Goal: Task Accomplishment & Management: Manage account settings

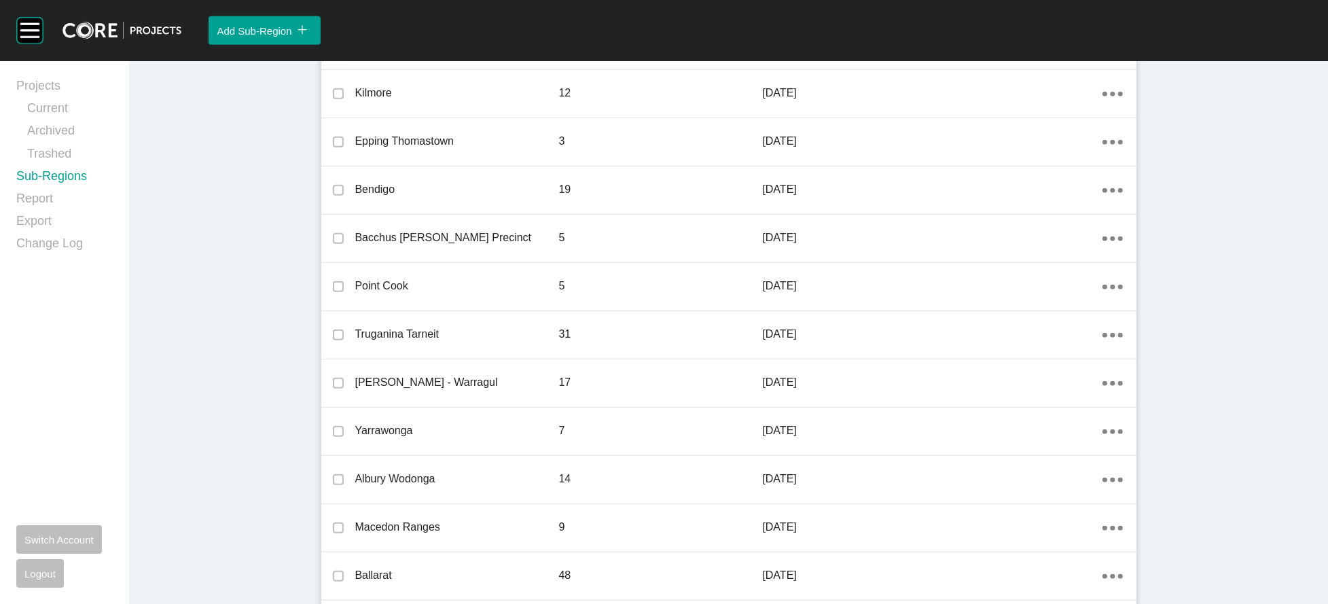
scroll to position [1123, 0]
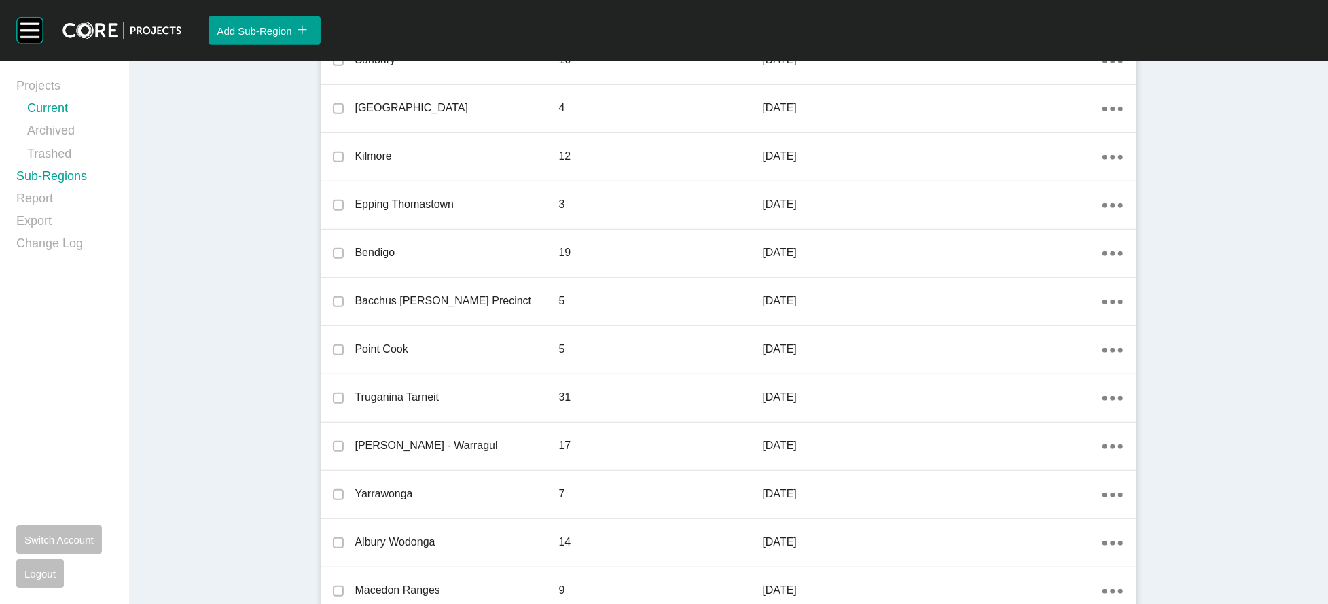
click at [72, 122] on link "Current" at bounding box center [70, 111] width 86 height 22
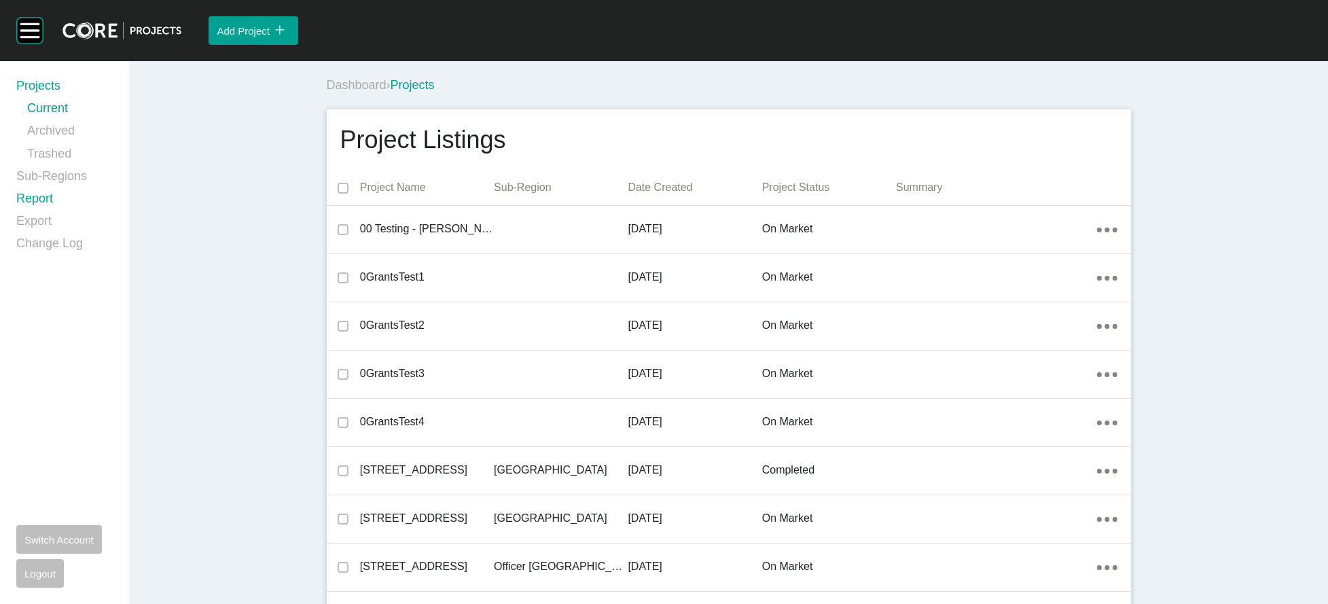
click at [63, 213] on link "Report" at bounding box center [64, 201] width 96 height 22
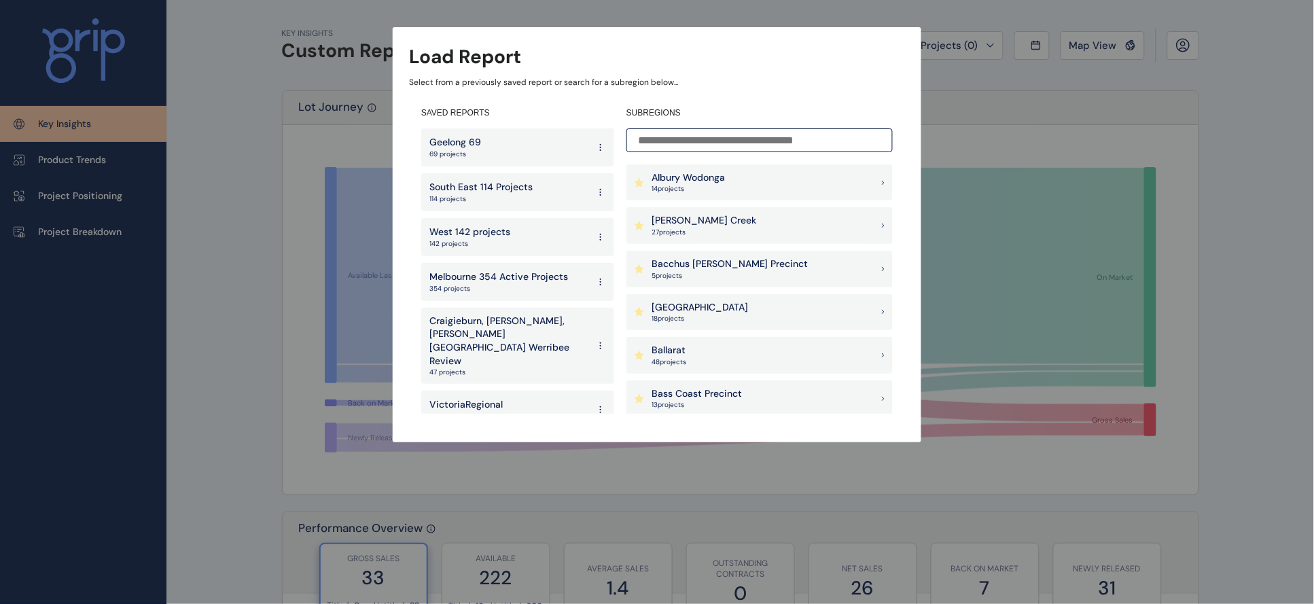
click at [465, 146] on p "Geelong 69" at bounding box center [455, 143] width 52 height 14
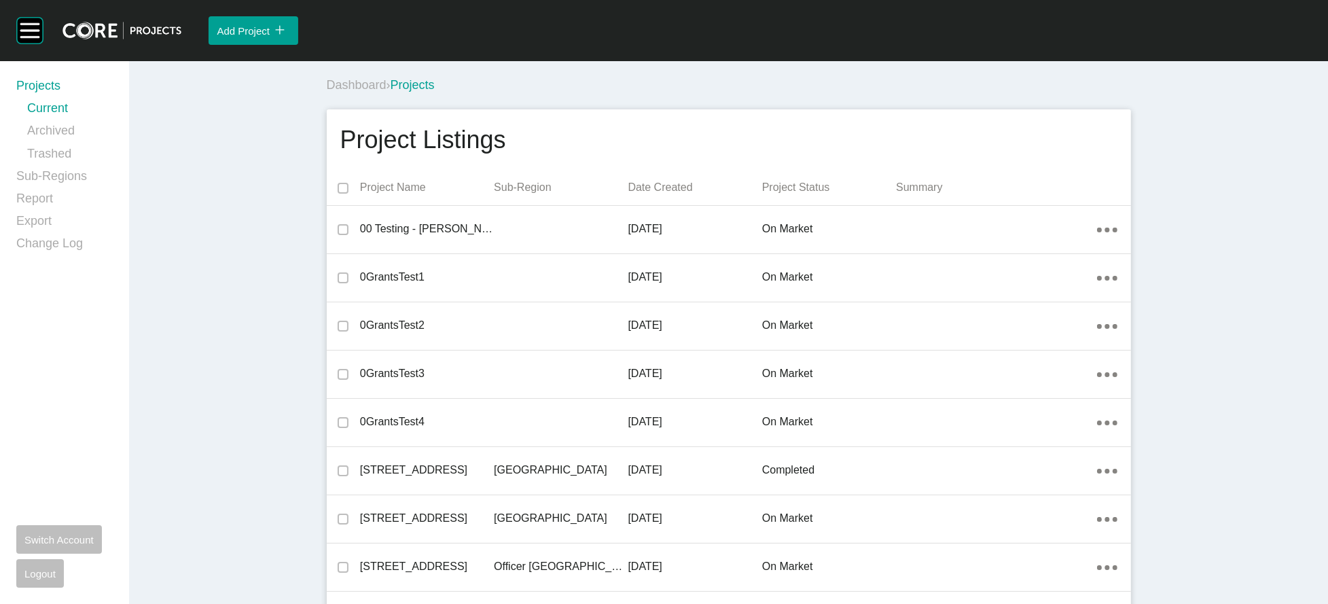
scroll to position [28402, 0]
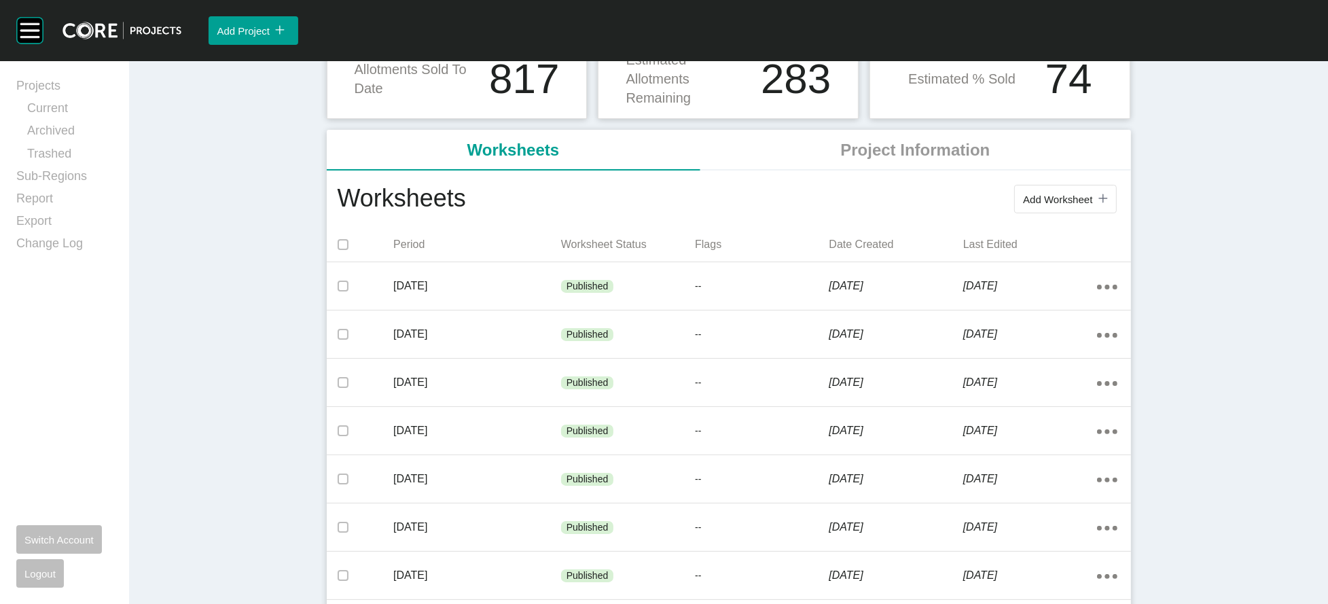
scroll to position [244, 0]
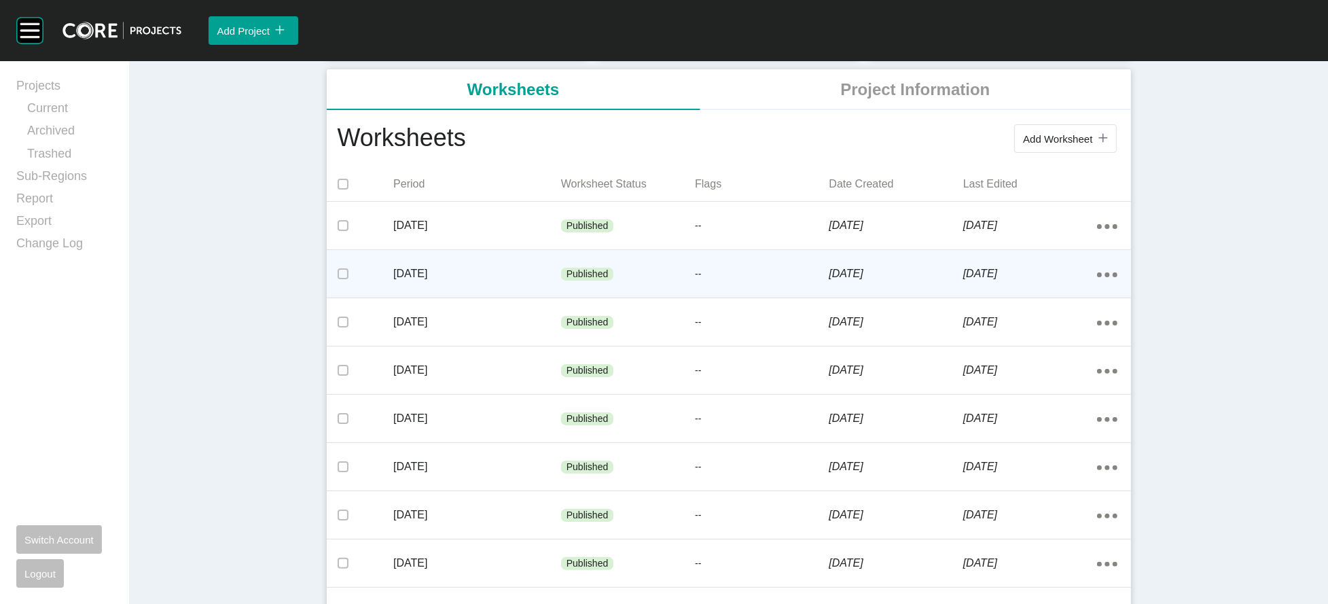
click at [466, 281] on p "[DATE]" at bounding box center [477, 273] width 168 height 15
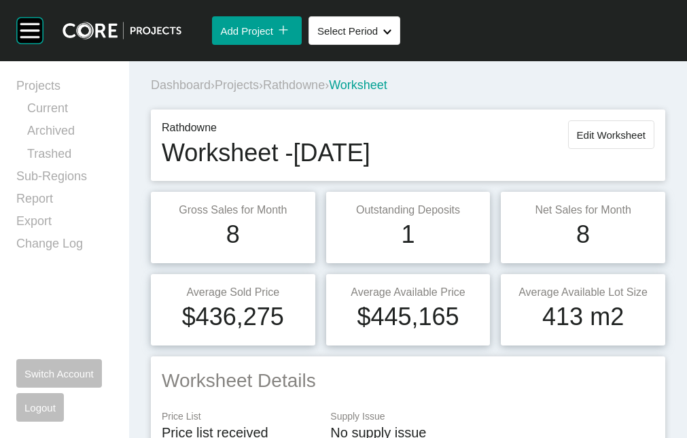
click at [259, 92] on span "Projects" at bounding box center [237, 85] width 44 height 14
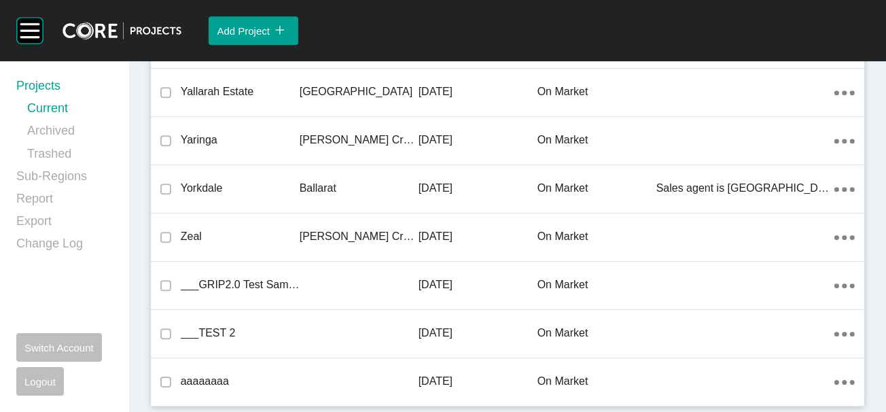
scroll to position [41312, 0]
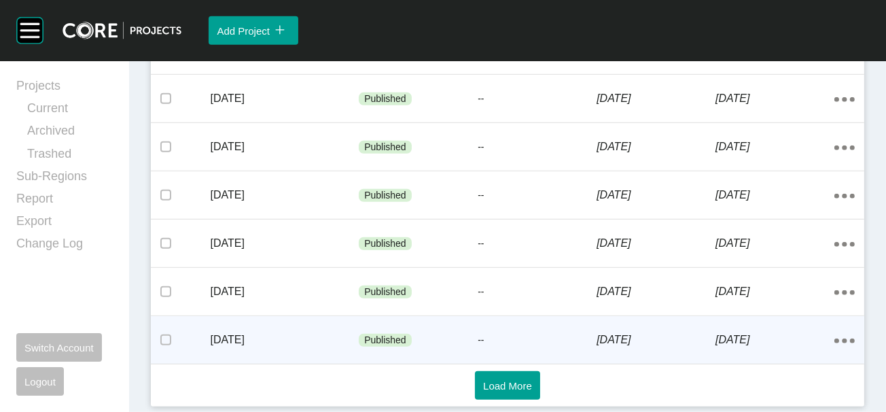
scroll to position [1130, 0]
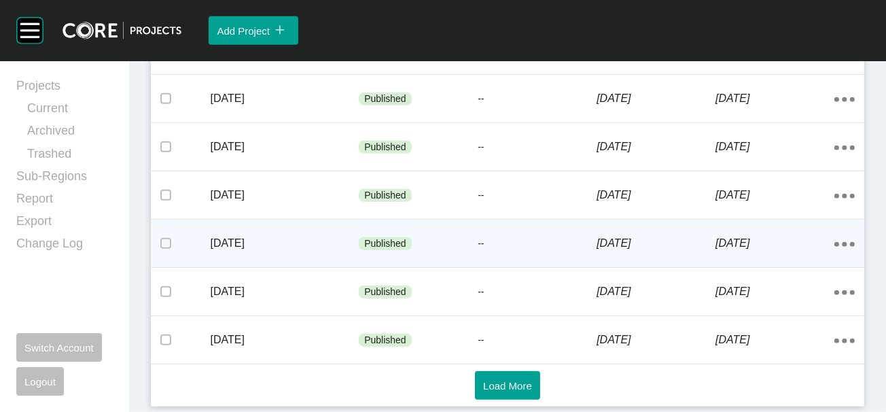
click at [559, 224] on div "--" at bounding box center [537, 244] width 119 height 41
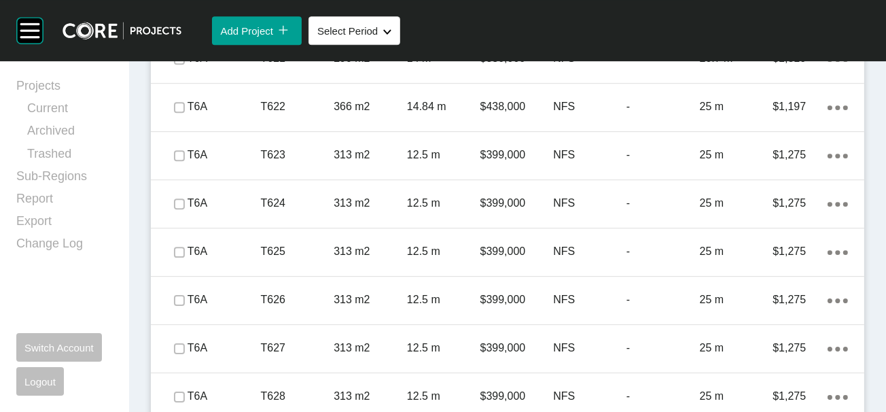
scroll to position [4685, 0]
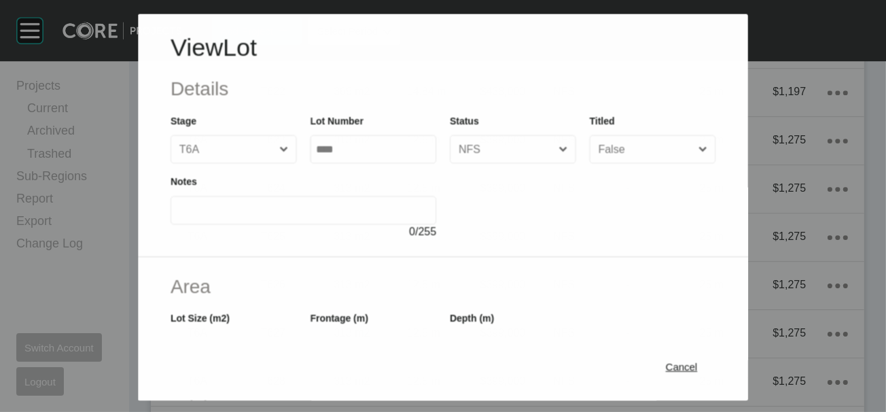
scroll to position [4632, 0]
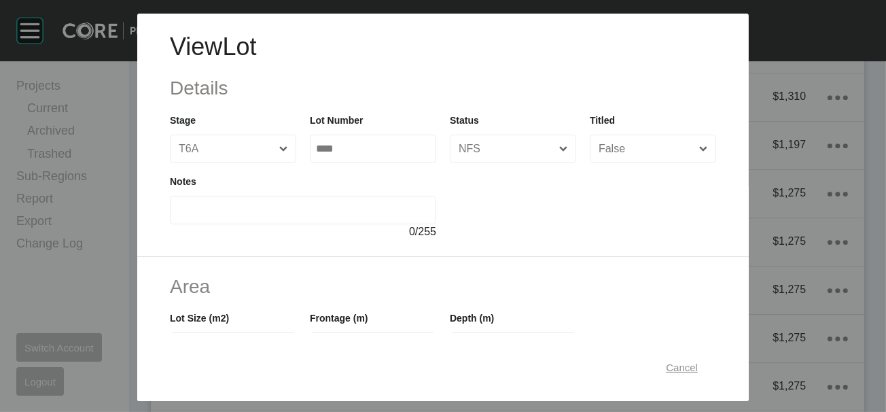
click at [698, 361] on span "Cancel" at bounding box center [682, 367] width 32 height 12
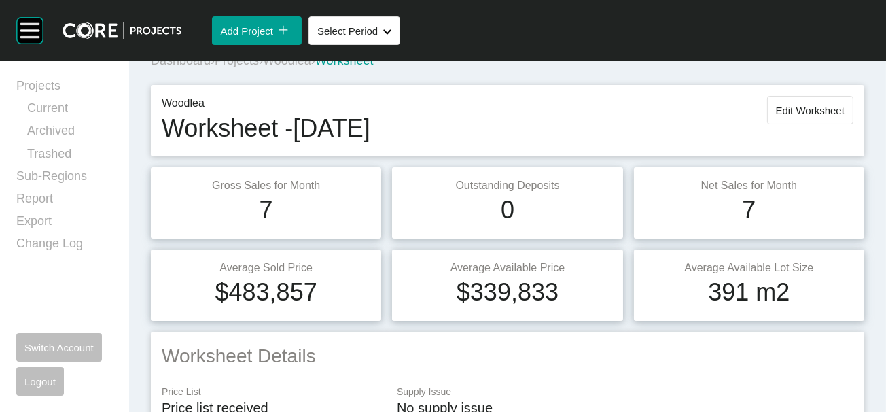
scroll to position [0, 0]
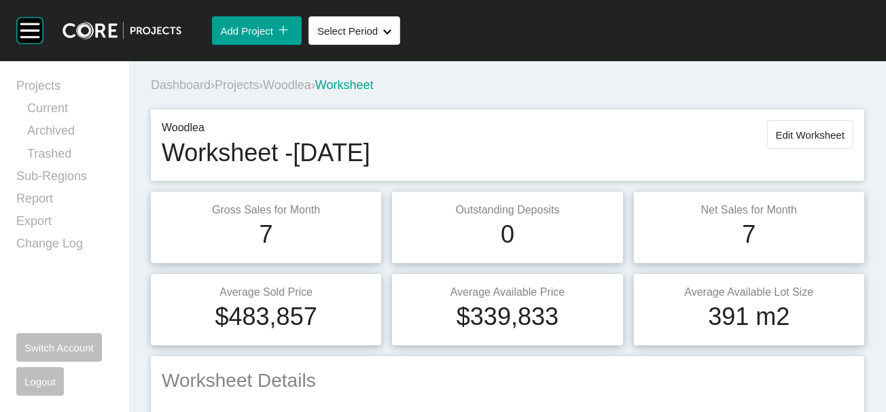
click at [777, 141] on span "Edit Worksheet" at bounding box center [810, 135] width 69 height 12
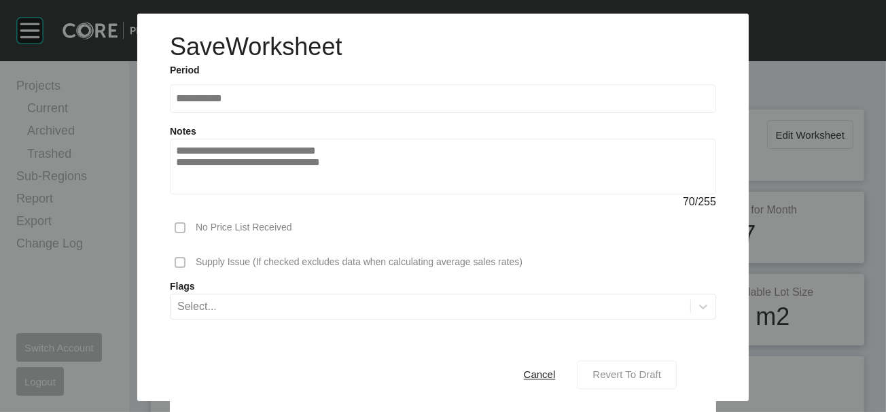
drag, startPoint x: 667, startPoint y: 367, endPoint x: 654, endPoint y: 355, distance: 18.3
click at [661, 369] on span "Revert To Draft" at bounding box center [626, 375] width 69 height 12
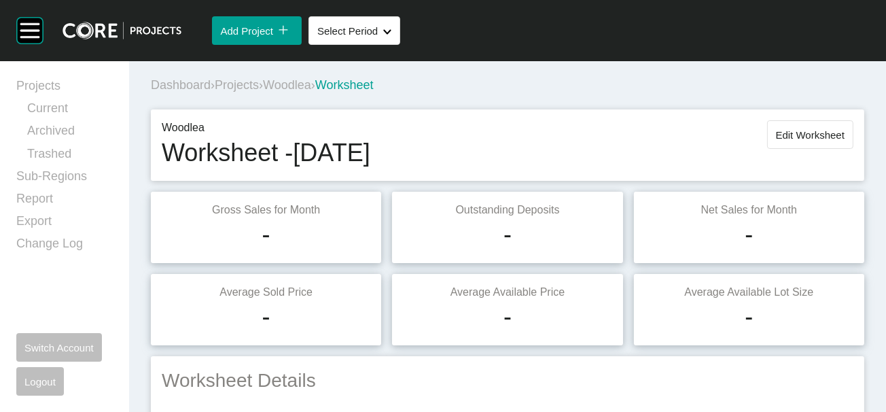
scroll to position [4662, 0]
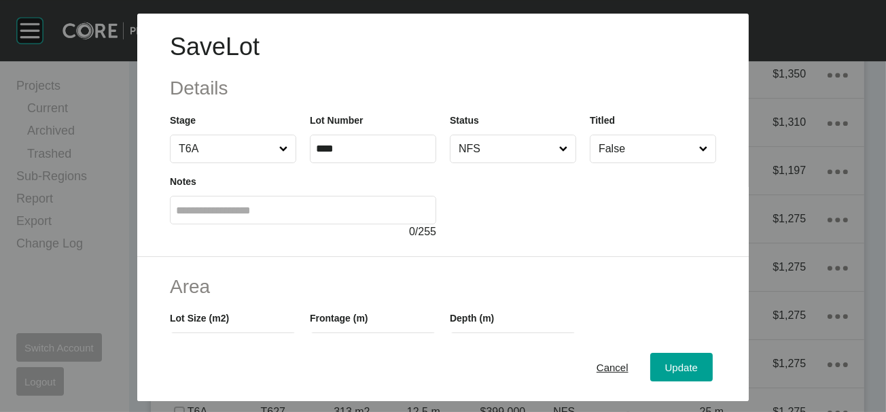
scroll to position [338, 0]
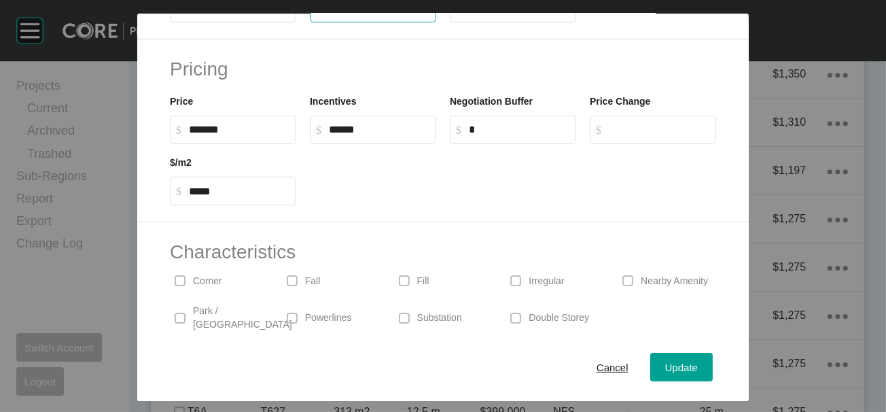
drag, startPoint x: 289, startPoint y: 88, endPoint x: 306, endPoint y: 88, distance: 17.0
click at [316, 14] on input "***" at bounding box center [373, 9] width 114 height 12
click at [323, 14] on input "****" at bounding box center [373, 9] width 114 height 12
type input "****"
type input "**"
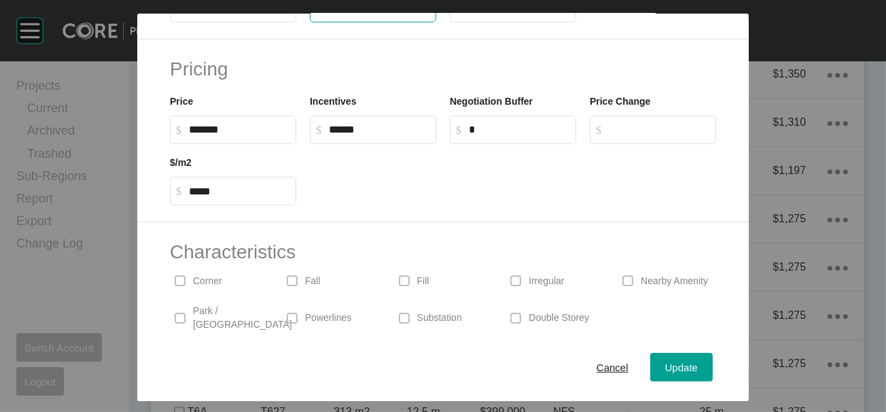
click at [492, 14] on input "**" at bounding box center [513, 9] width 114 height 12
click at [701, 357] on div "Update" at bounding box center [681, 366] width 39 height 18
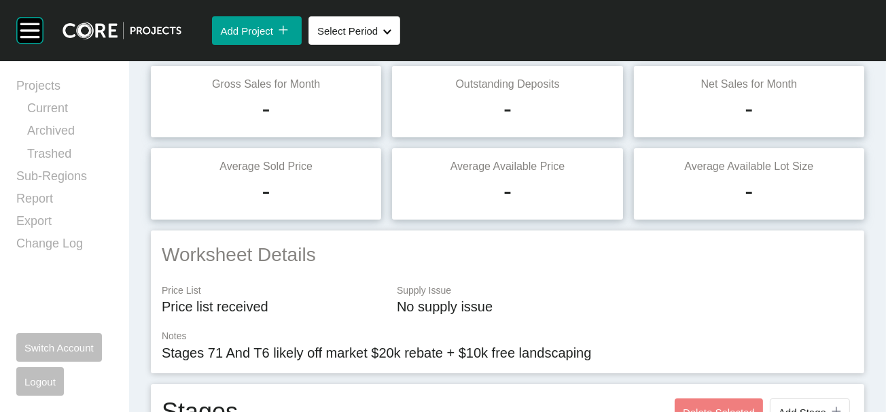
scroll to position [0, 0]
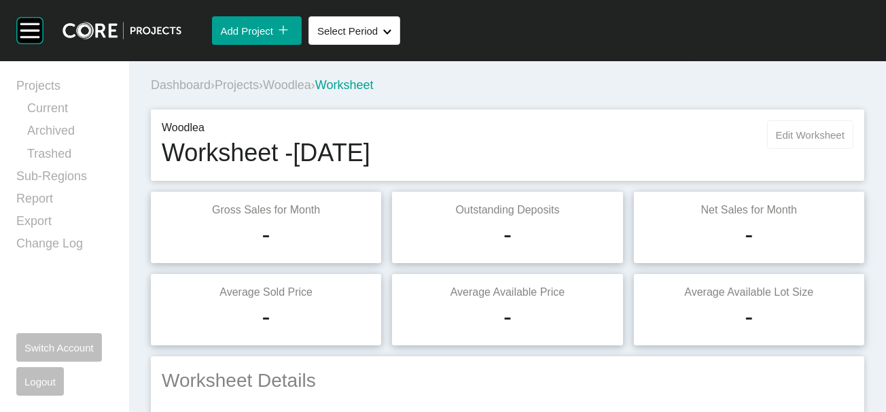
click at [785, 149] on button "Edit Worksheet" at bounding box center [810, 134] width 86 height 29
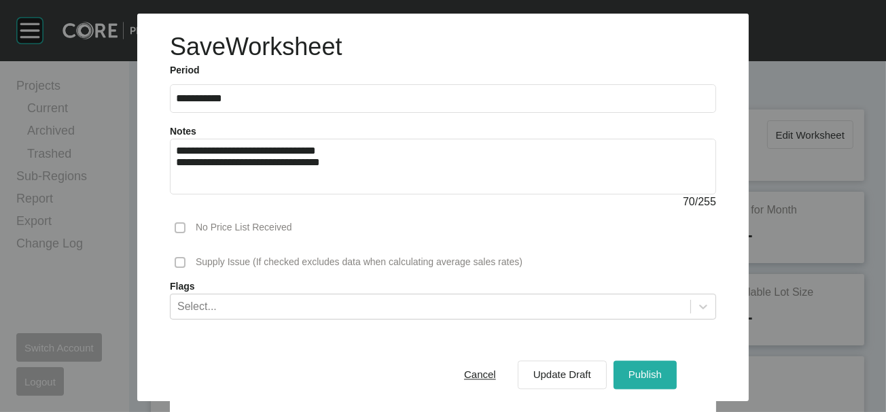
click at [662, 369] on span "Publish" at bounding box center [644, 375] width 33 height 12
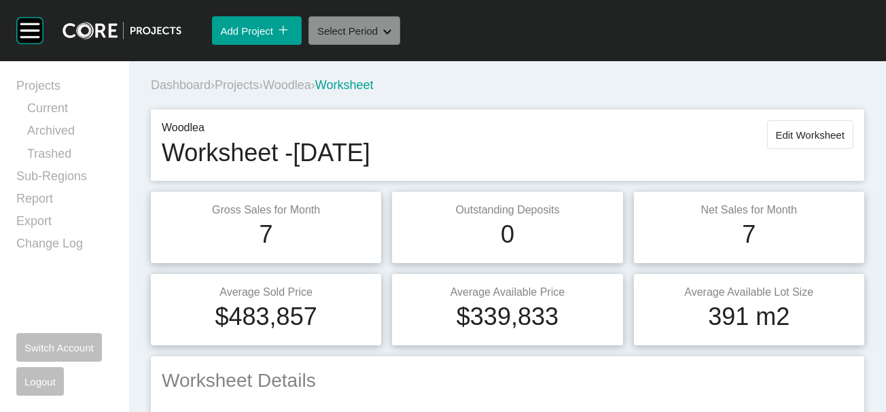
click at [400, 45] on button "Select Period Shape Created with Sketch." at bounding box center [354, 30] width 92 height 29
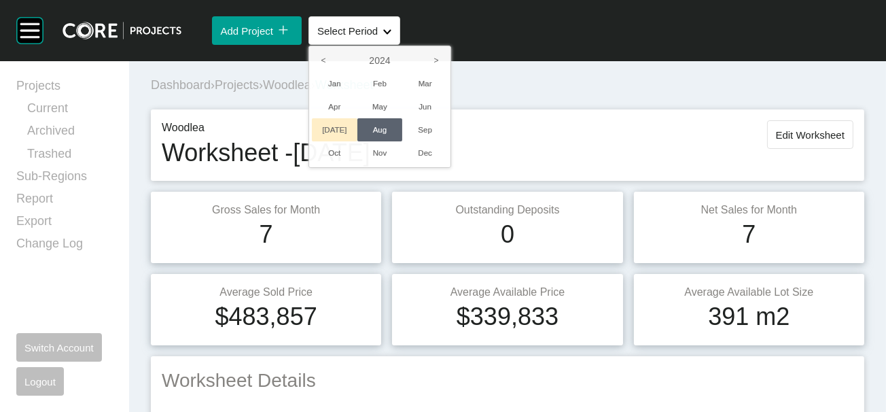
click at [357, 141] on li "[DATE]" at bounding box center [335, 129] width 46 height 23
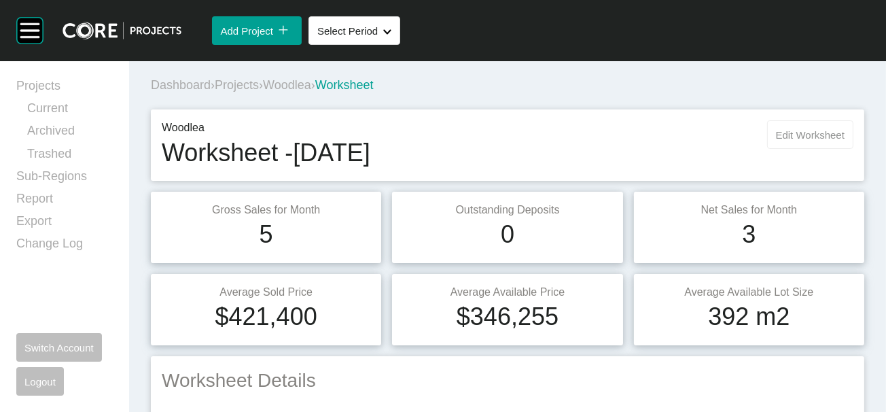
click at [776, 141] on span "Edit Worksheet" at bounding box center [810, 135] width 69 height 12
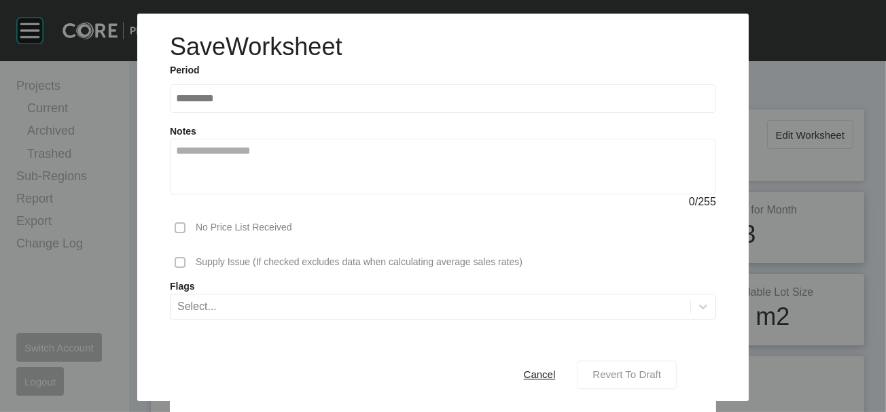
click at [654, 369] on span "Revert To Draft" at bounding box center [626, 375] width 69 height 12
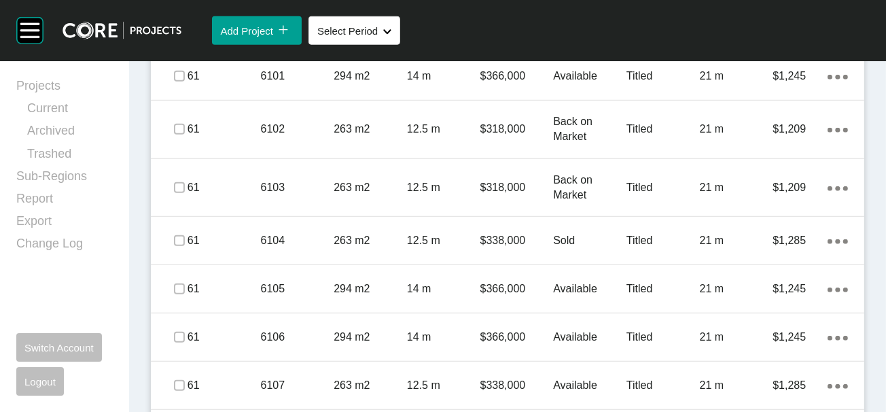
scroll to position [5107, 0]
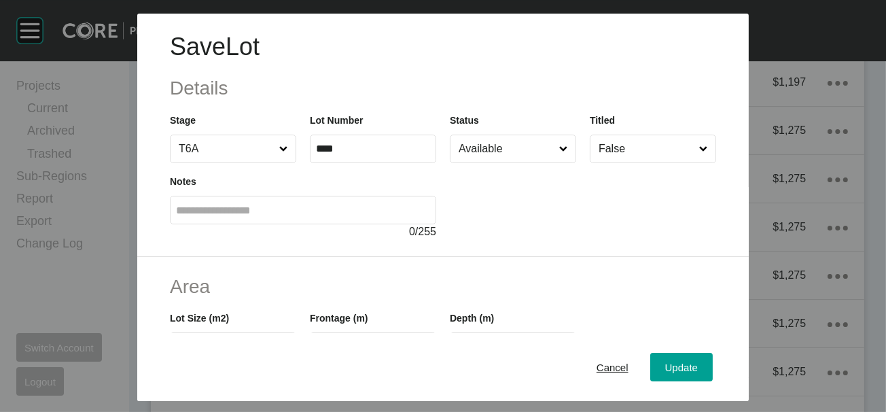
scroll to position [338, 0]
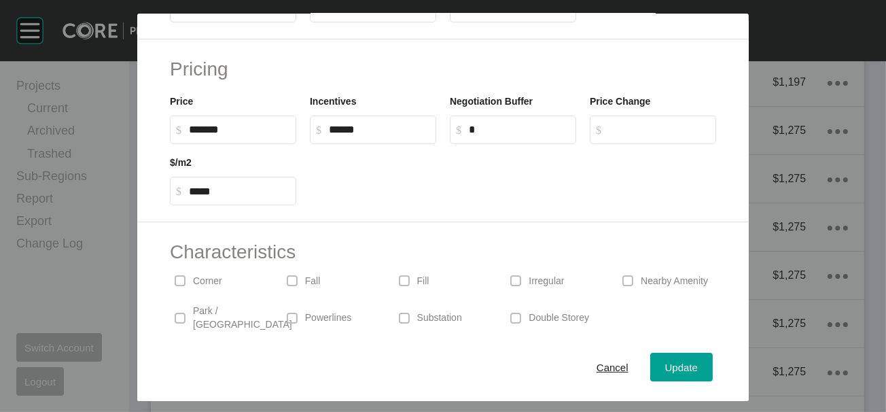
click at [316, 14] on input "***" at bounding box center [373, 9] width 114 height 12
type input "****"
type input "**"
click at [505, 135] on input "*" at bounding box center [519, 130] width 101 height 12
click at [698, 361] on span "Update" at bounding box center [681, 367] width 33 height 12
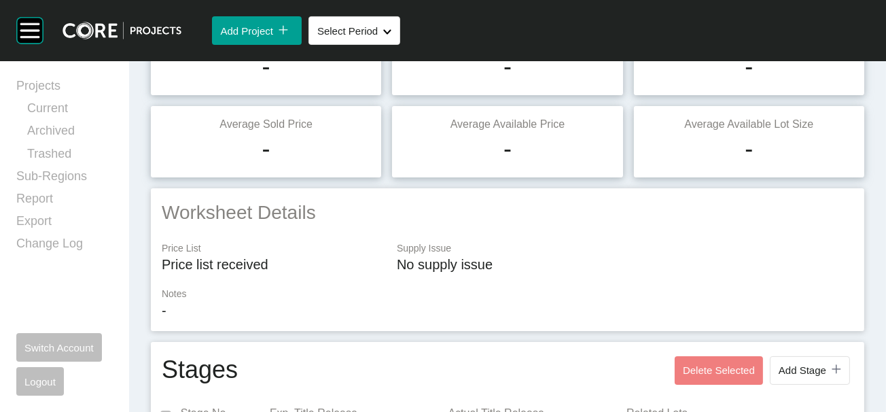
scroll to position [0, 0]
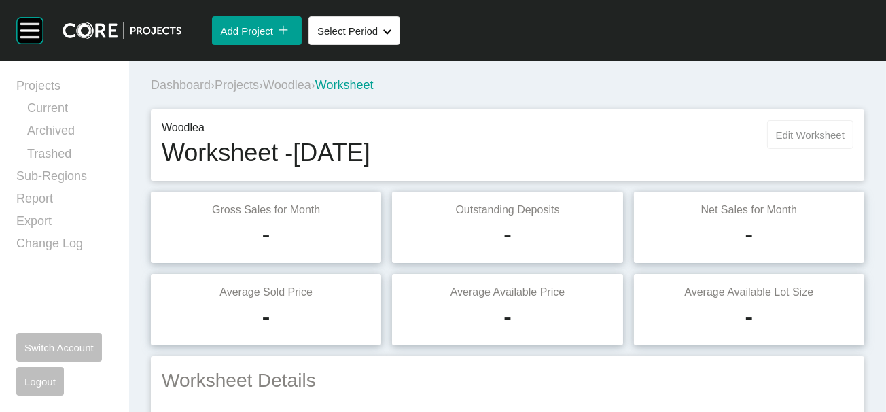
click at [785, 141] on span "Edit Worksheet" at bounding box center [810, 135] width 69 height 12
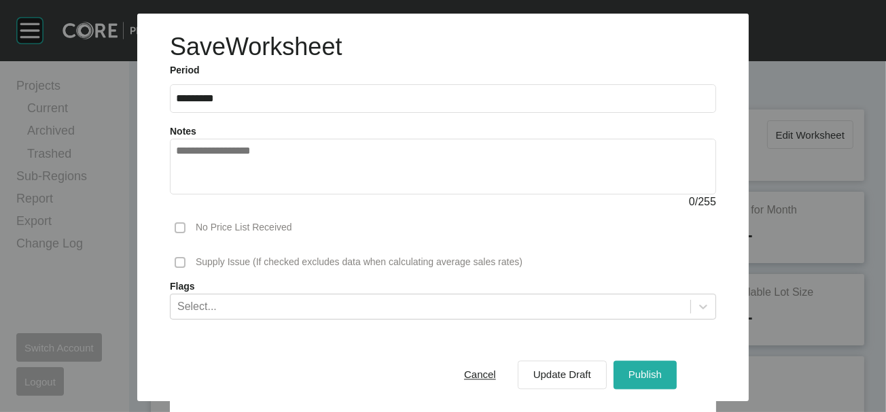
click at [662, 361] on button "Publish" at bounding box center [644, 374] width 63 height 29
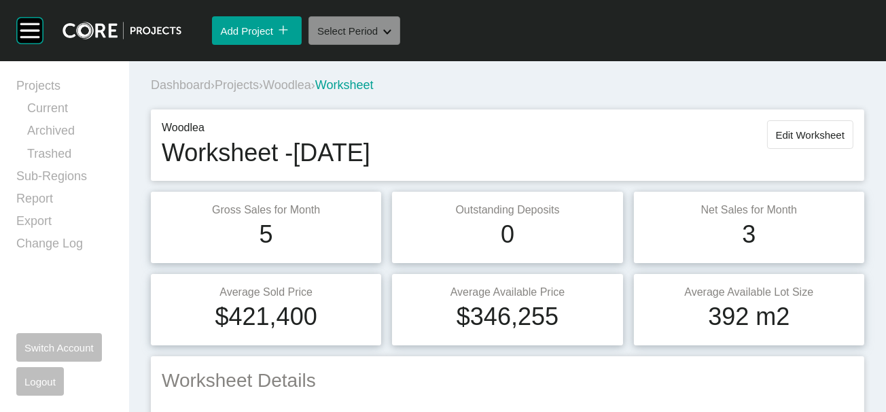
click at [400, 45] on button "Select Period Shape Created with Sketch." at bounding box center [354, 30] width 92 height 29
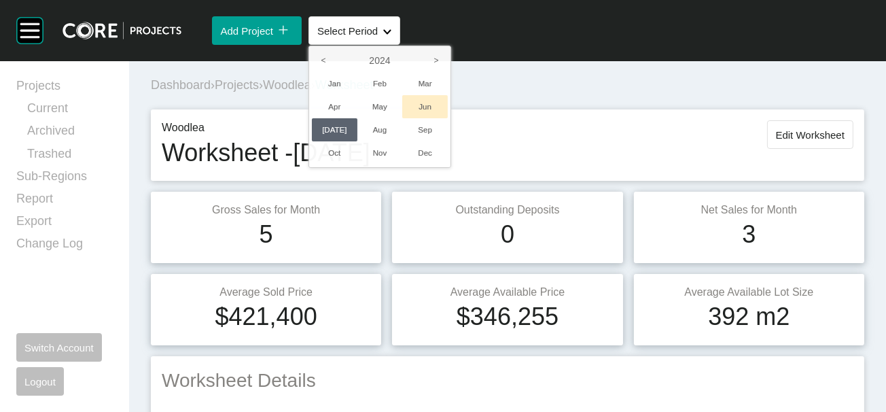
click at [448, 118] on li "Jun" at bounding box center [425, 106] width 46 height 23
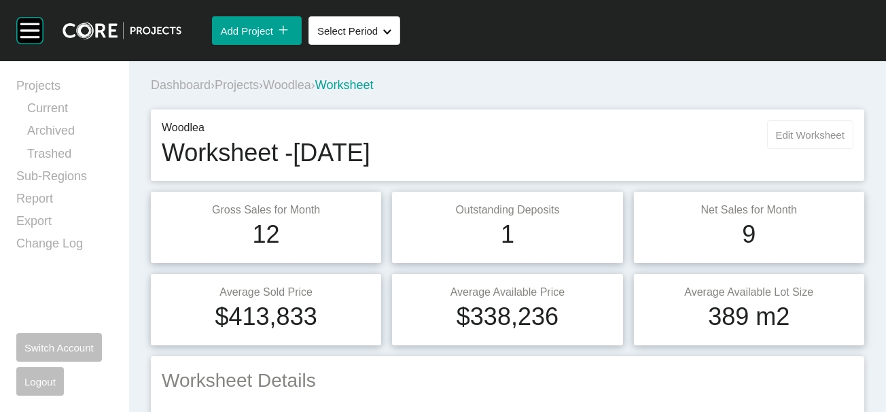
click at [776, 141] on span "Edit Worksheet" at bounding box center [810, 135] width 69 height 12
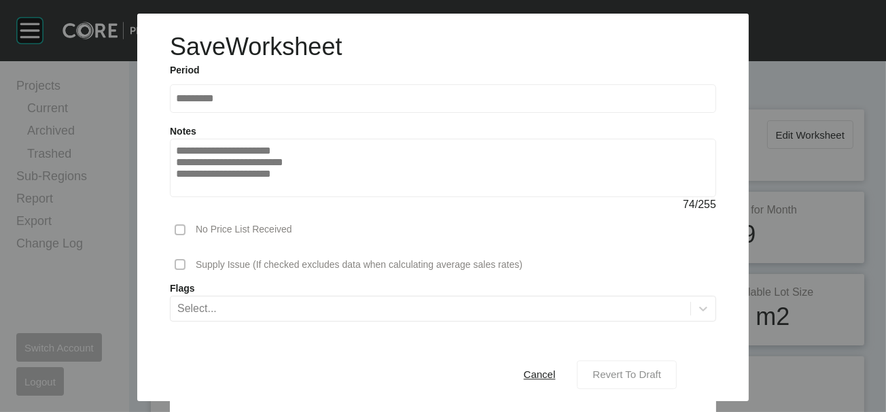
click at [661, 369] on span "Revert To Draft" at bounding box center [626, 375] width 69 height 12
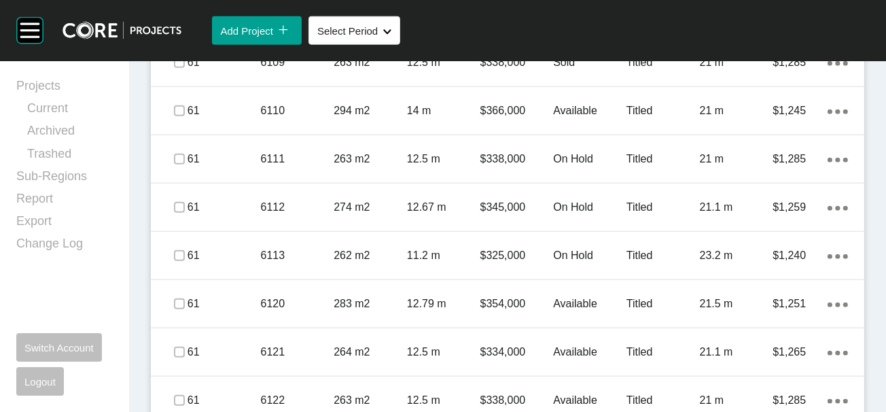
scroll to position [4940, 0]
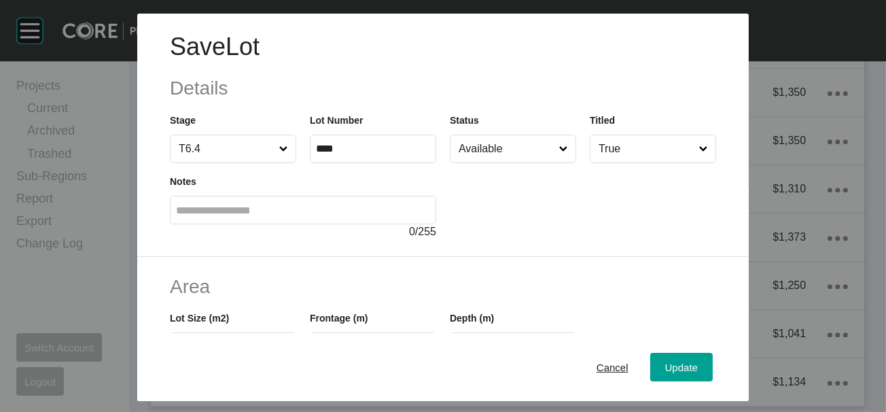
scroll to position [338, 0]
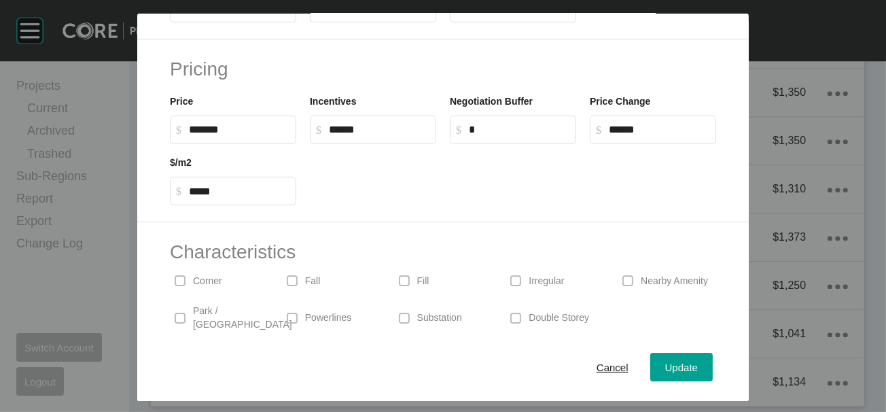
click at [316, 14] on input "***" at bounding box center [373, 9] width 114 height 12
type input "****"
type input "**"
click at [701, 362] on div "Update" at bounding box center [681, 366] width 39 height 18
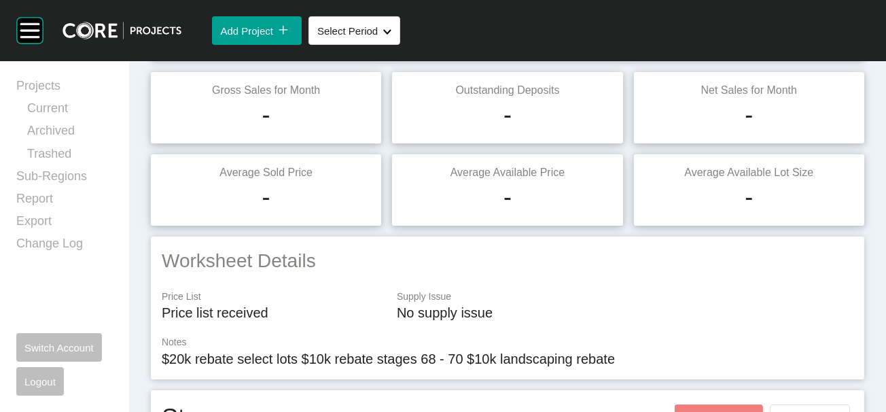
scroll to position [0, 0]
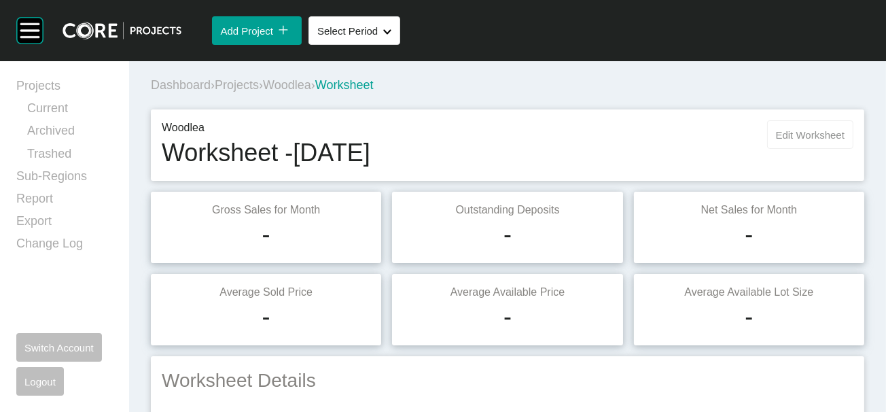
click at [776, 141] on span "Edit Worksheet" at bounding box center [810, 135] width 69 height 12
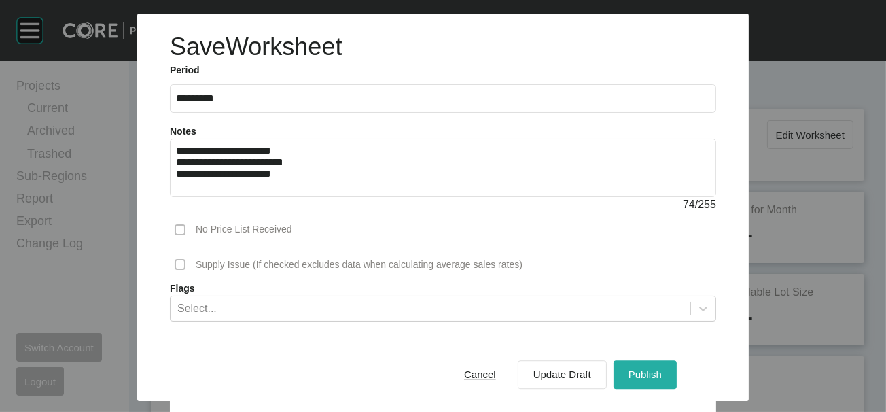
click at [669, 360] on button "Publish" at bounding box center [644, 374] width 63 height 29
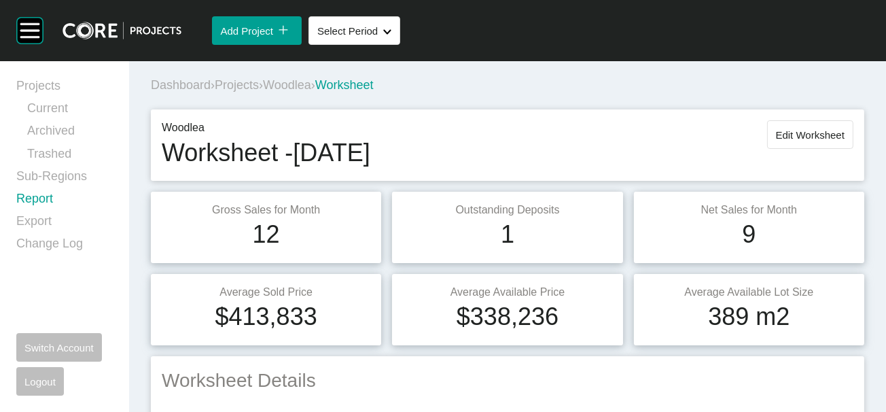
click at [57, 213] on link "Report" at bounding box center [64, 201] width 96 height 22
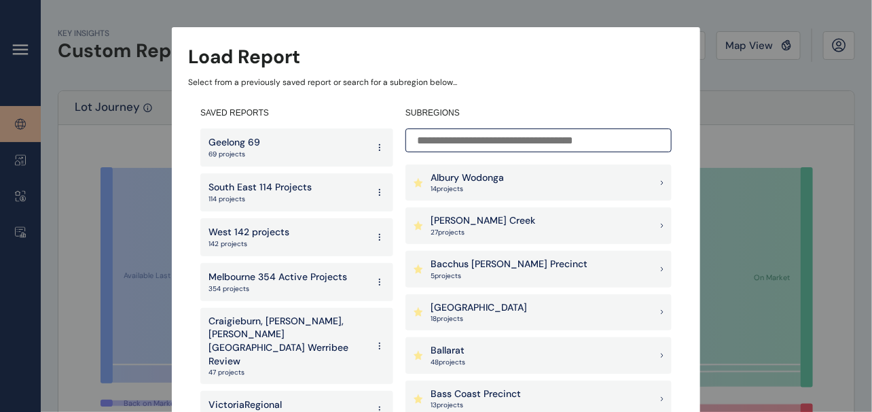
click at [474, 137] on input at bounding box center [539, 140] width 266 height 24
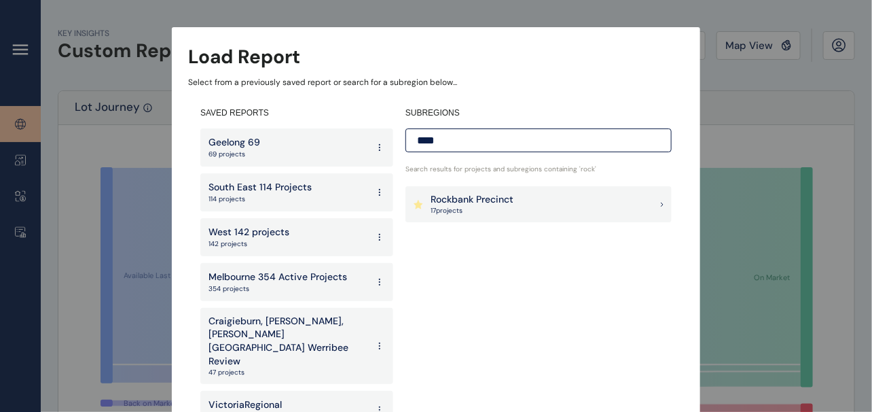
type input "****"
click at [460, 201] on p "Rockbank Precinct" at bounding box center [472, 200] width 83 height 14
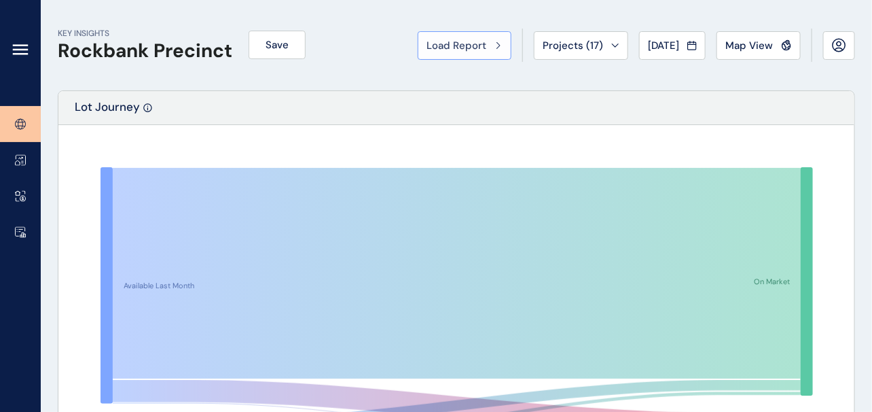
click at [428, 46] on div "Load Report" at bounding box center [465, 46] width 76 height 14
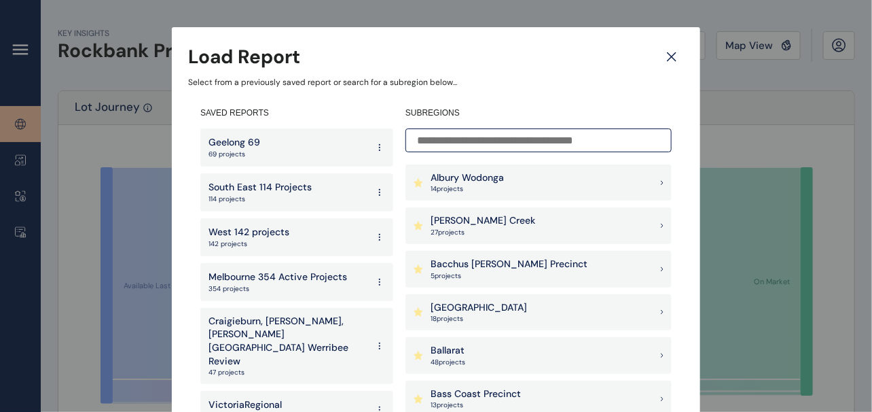
click at [444, 143] on input at bounding box center [539, 140] width 266 height 24
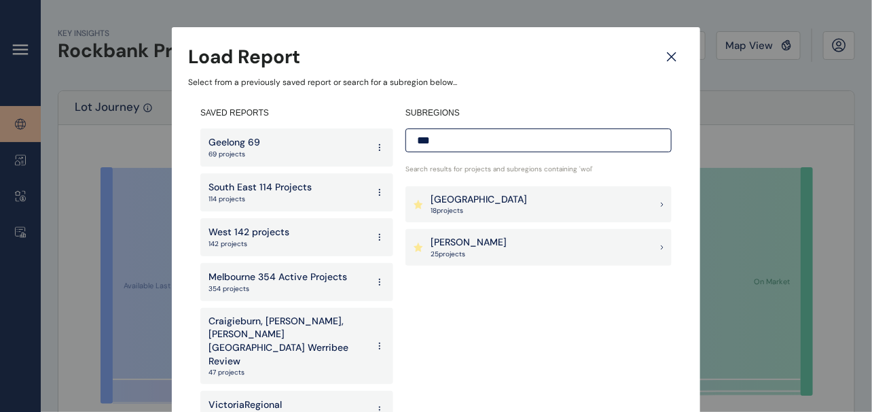
type input "***"
click at [440, 245] on p "[PERSON_NAME]" at bounding box center [469, 243] width 76 height 14
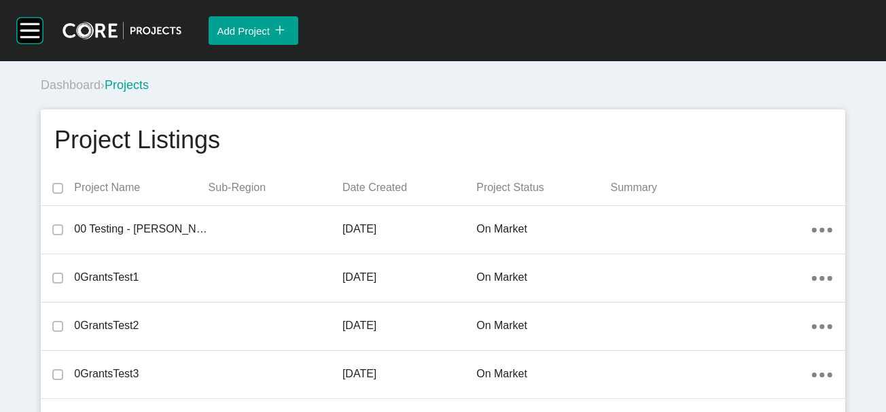
scroll to position [18531, 0]
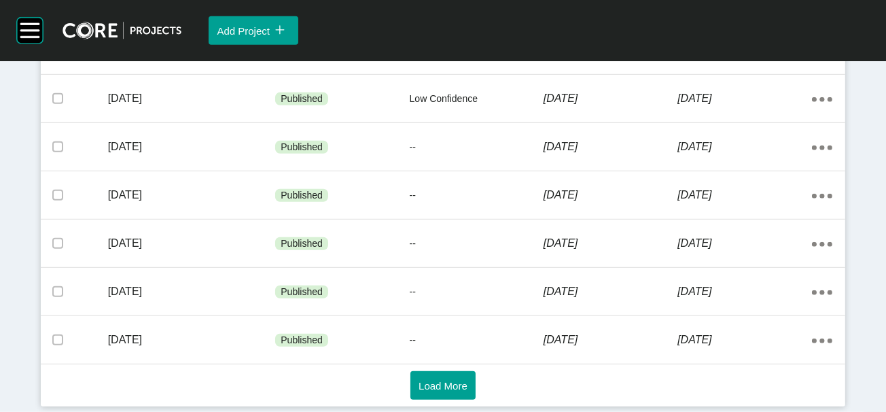
scroll to position [1105, 0]
click at [425, 371] on button "Load More" at bounding box center [442, 385] width 65 height 29
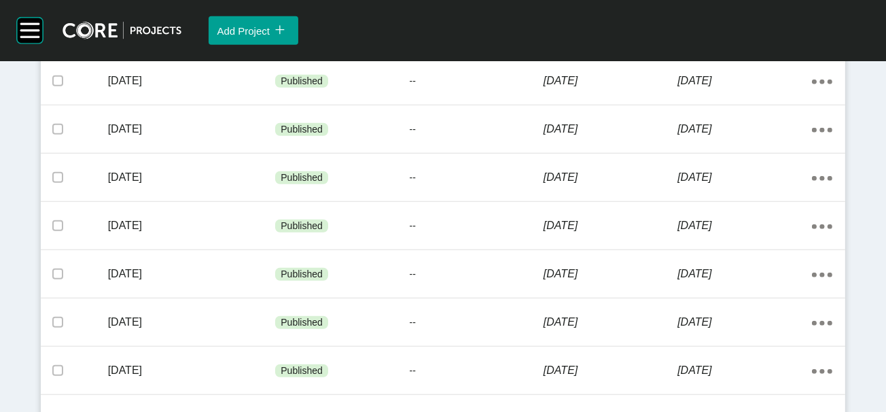
scroll to position [1344, 0]
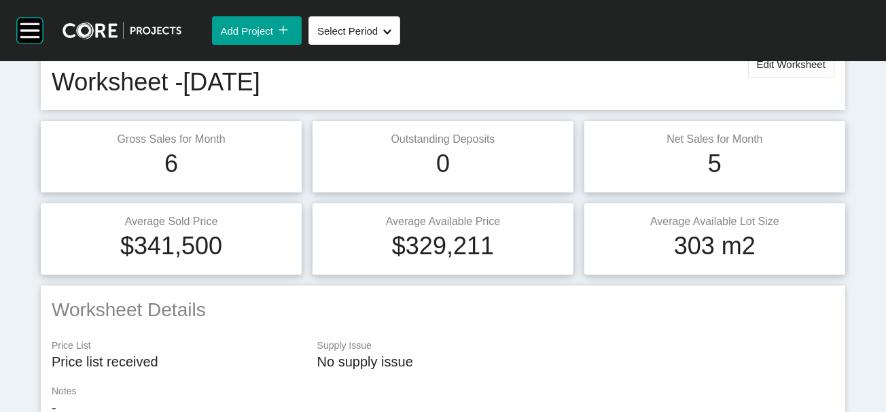
scroll to position [57, 0]
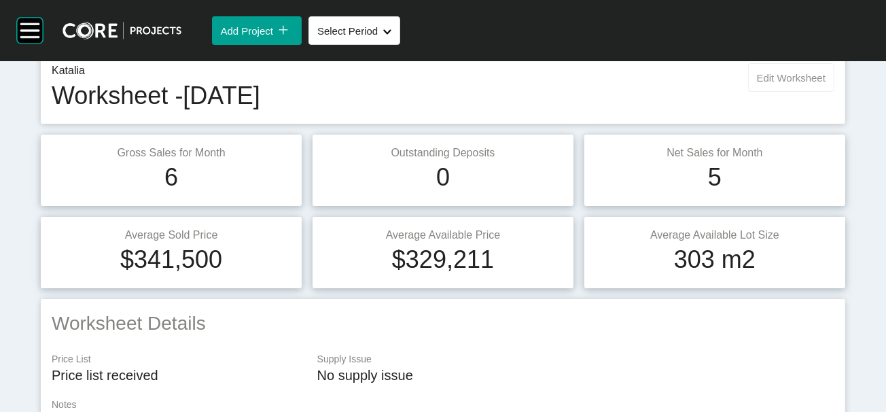
click at [808, 92] on button "Edit Worksheet" at bounding box center [791, 77] width 86 height 29
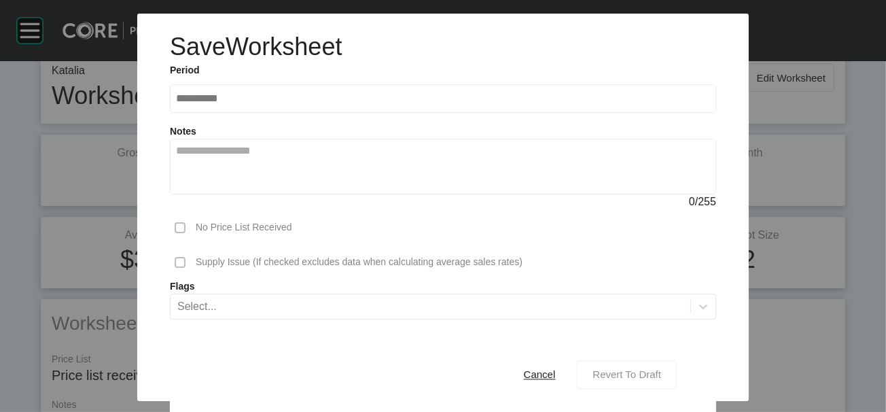
click at [643, 369] on span "Revert To Draft" at bounding box center [626, 375] width 69 height 12
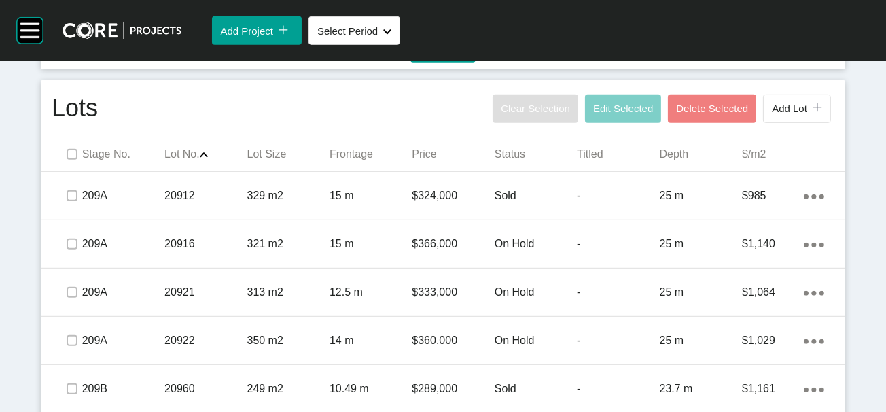
scroll to position [1476, 0]
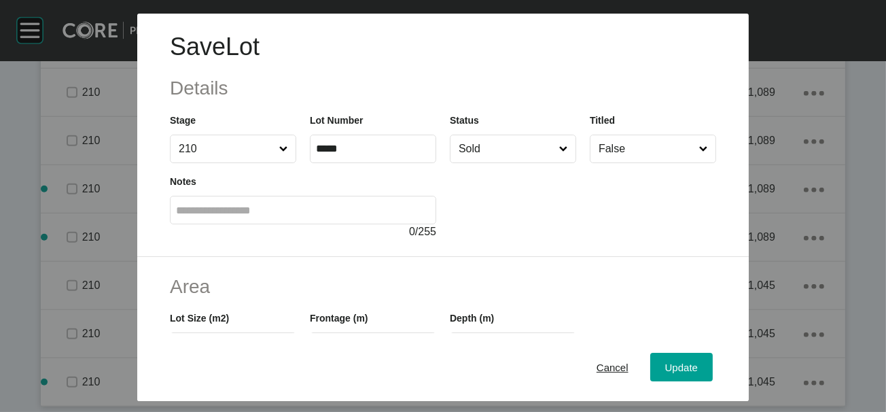
scroll to position [338, 0]
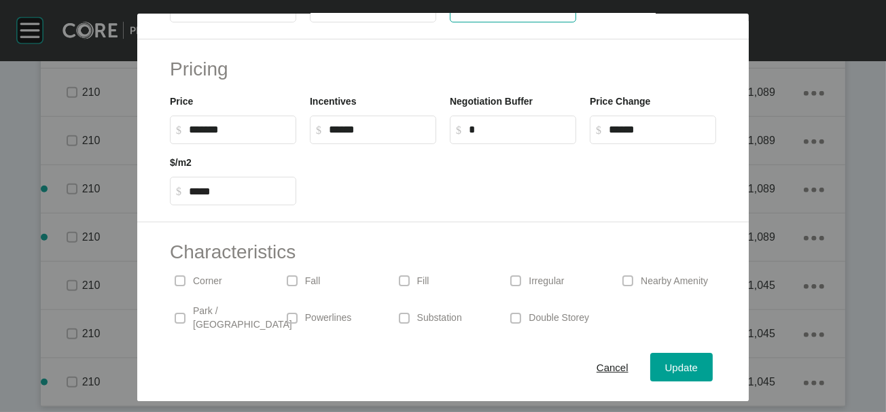
drag, startPoint x: 459, startPoint y: 89, endPoint x: 467, endPoint y: 88, distance: 8.3
click at [467, 14] on input "***" at bounding box center [513, 9] width 114 height 12
click at [539, 14] on input "**" at bounding box center [513, 9] width 114 height 12
drag, startPoint x: 523, startPoint y: 88, endPoint x: 427, endPoint y: 90, distance: 95.8
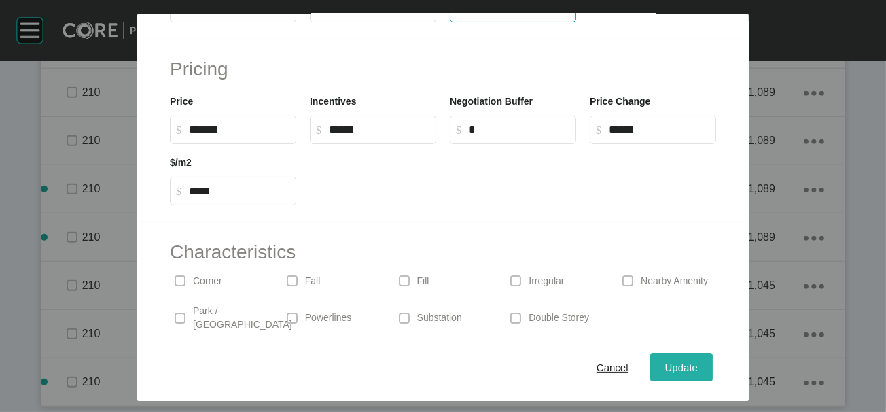
type input "**"
click at [707, 350] on div "Save Lot Details Stage 210 Lot Number ***** Status Sold Titled False Notes 0 / …" at bounding box center [443, 206] width 886 height 412
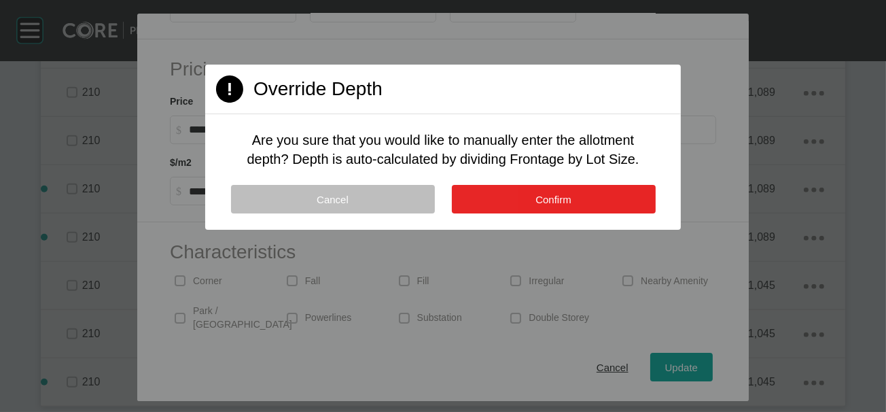
click at [625, 213] on button "Confirm" at bounding box center [554, 199] width 204 height 29
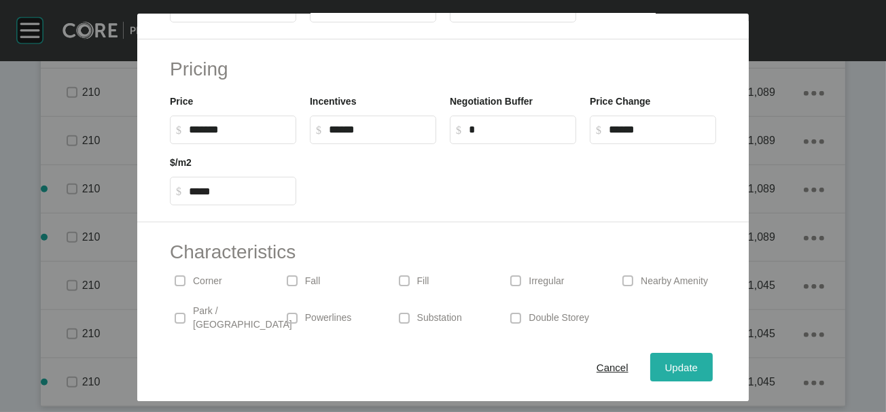
click at [701, 357] on div "Update" at bounding box center [681, 366] width 39 height 18
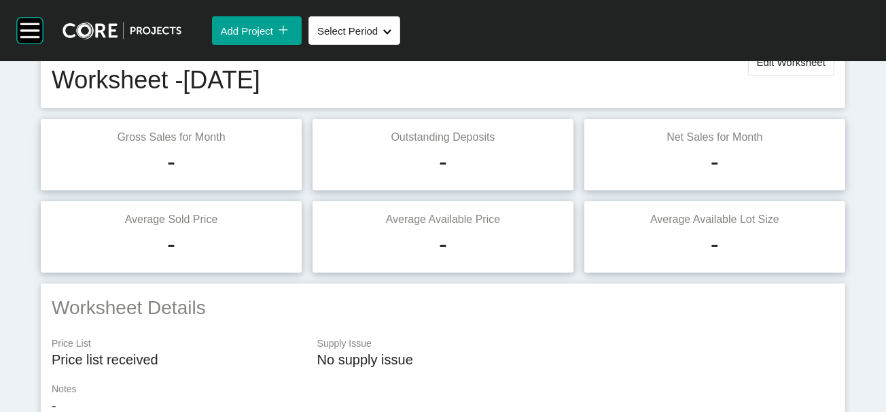
scroll to position [29, 0]
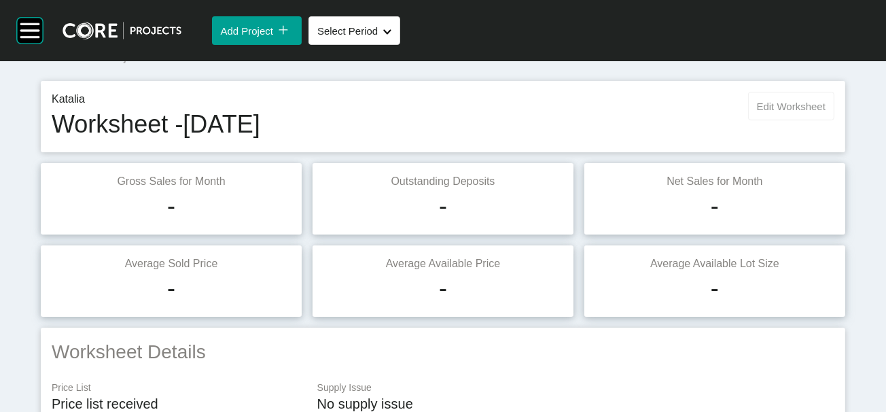
click at [814, 112] on span "Edit Worksheet" at bounding box center [791, 107] width 69 height 12
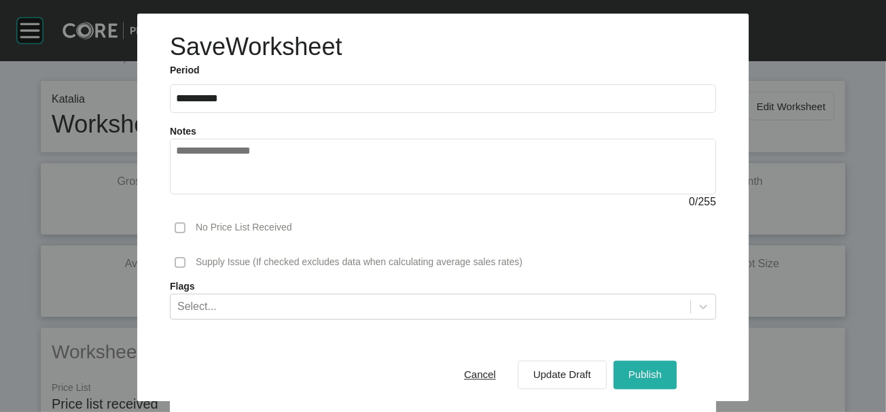
click at [662, 369] on span "Publish" at bounding box center [644, 375] width 33 height 12
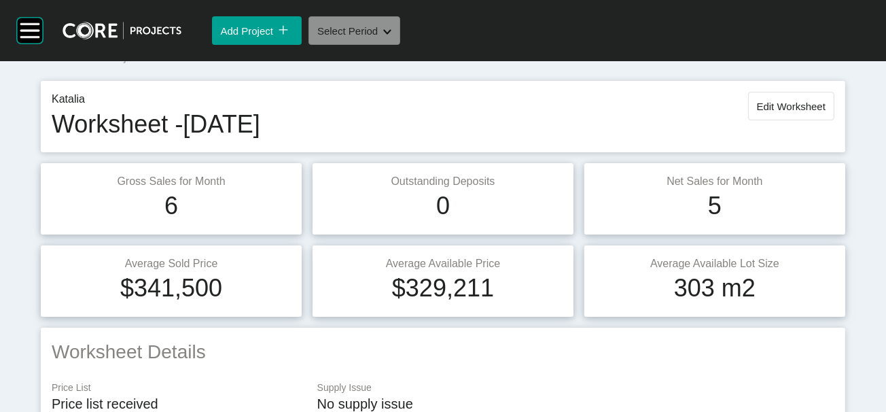
click at [391, 37] on div "Shape Created with Sketch." at bounding box center [385, 31] width 14 height 12
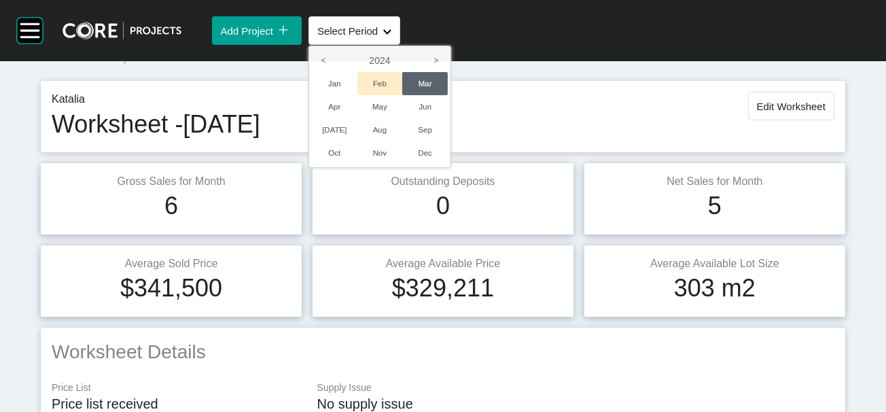
click at [403, 95] on li "Feb" at bounding box center [380, 83] width 46 height 23
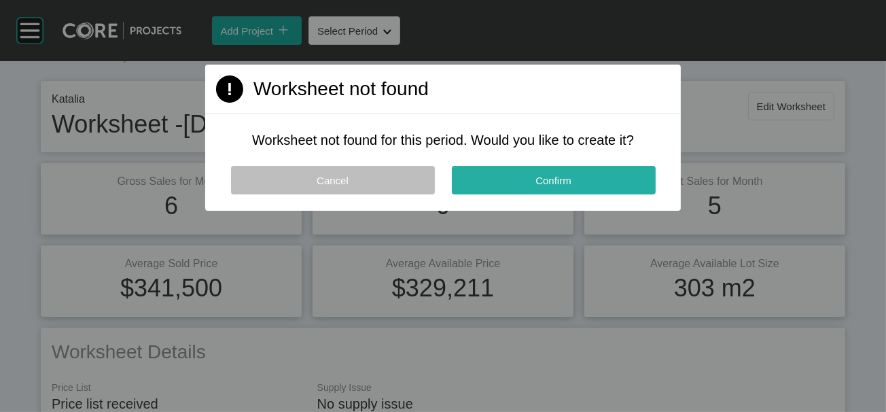
click at [512, 194] on button "Confirm" at bounding box center [554, 180] width 204 height 29
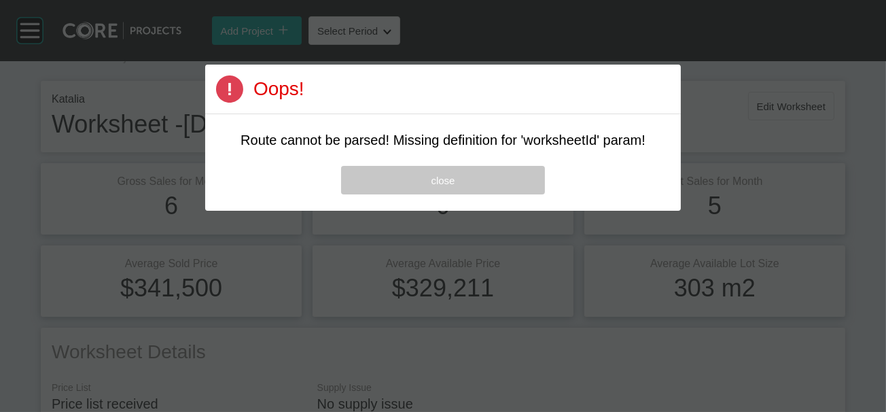
click at [499, 194] on button "close" at bounding box center [443, 180] width 204 height 29
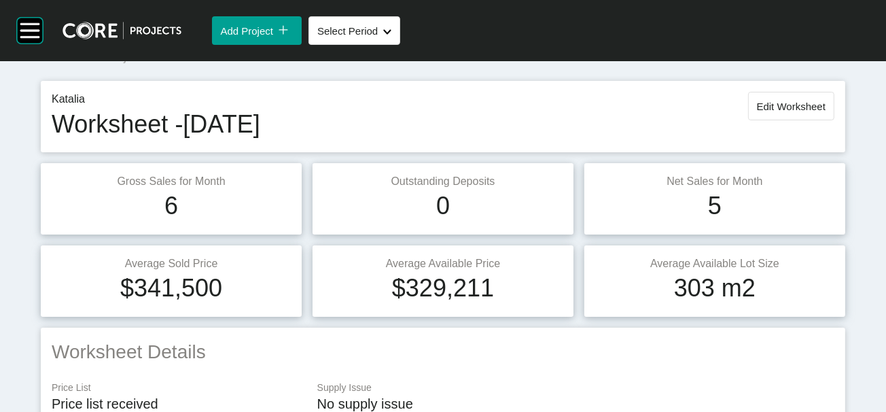
click at [190, 63] on span "Katalia" at bounding box center [171, 57] width 37 height 14
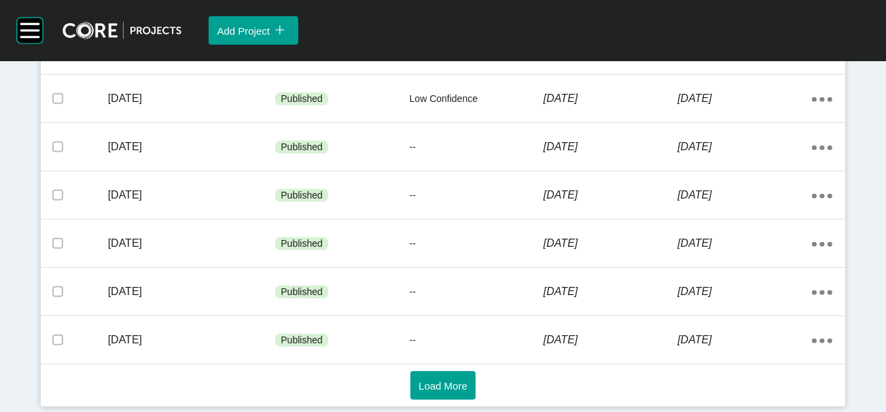
scroll to position [1105, 0]
click at [433, 380] on span "Load More" at bounding box center [442, 386] width 49 height 12
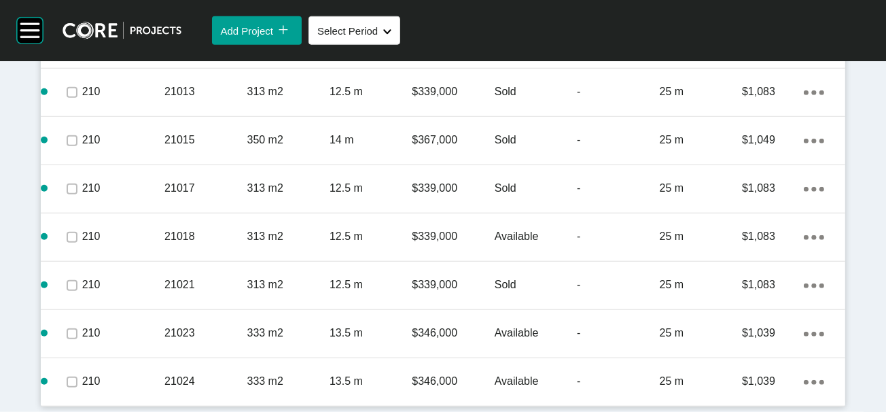
scroll to position [1507, 0]
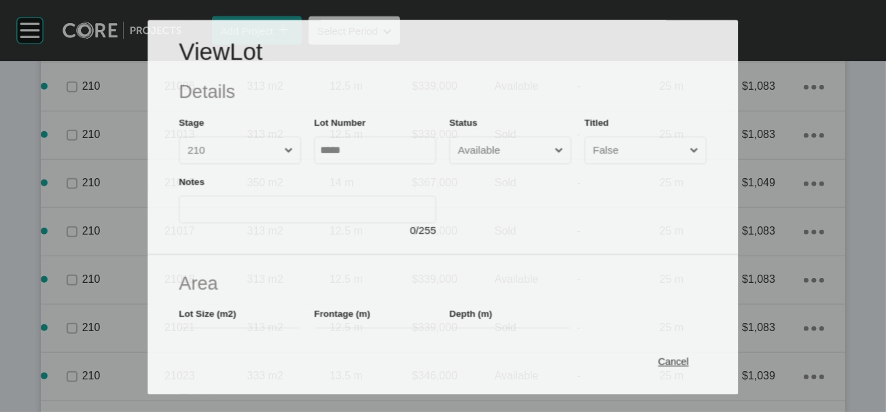
scroll to position [1454, 0]
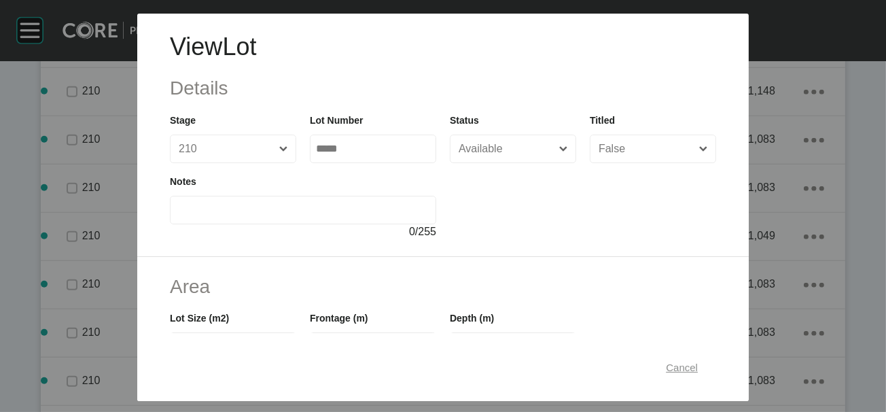
click at [698, 361] on span "Cancel" at bounding box center [682, 367] width 32 height 12
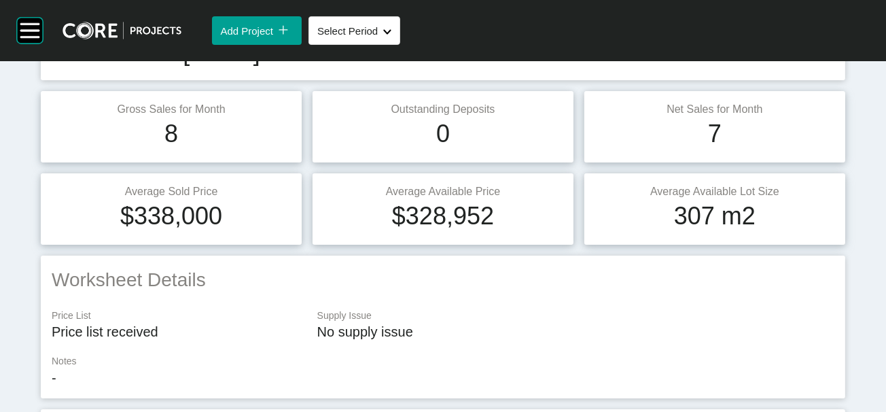
scroll to position [83, 0]
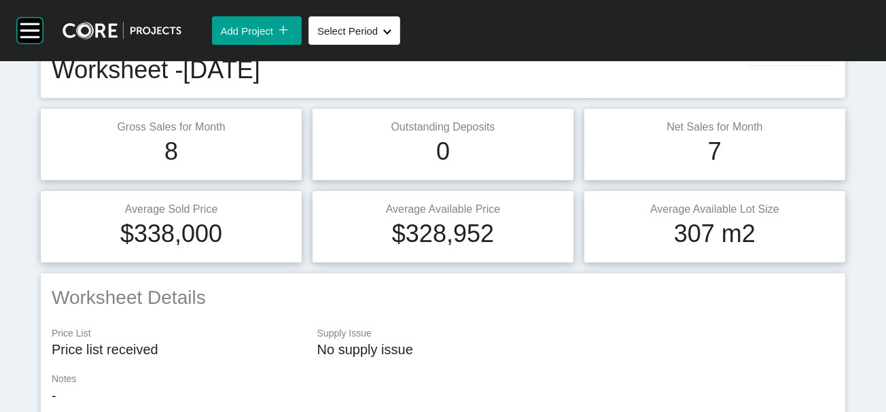
click at [818, 58] on span "Edit Worksheet" at bounding box center [791, 52] width 69 height 12
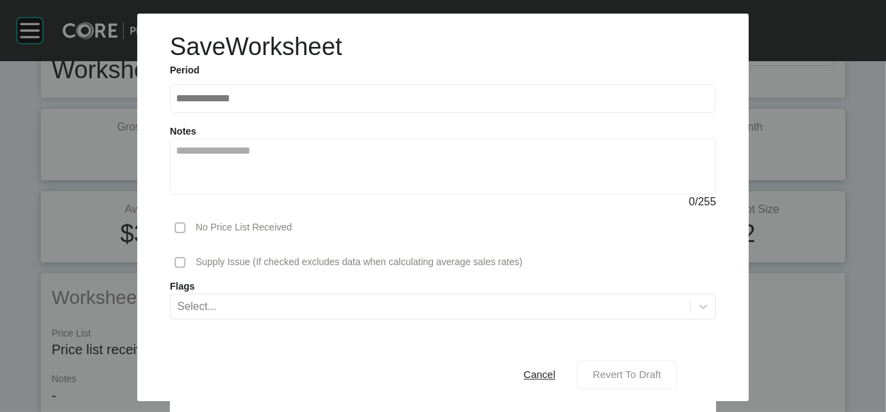
click at [646, 369] on span "Revert To Draft" at bounding box center [626, 375] width 69 height 12
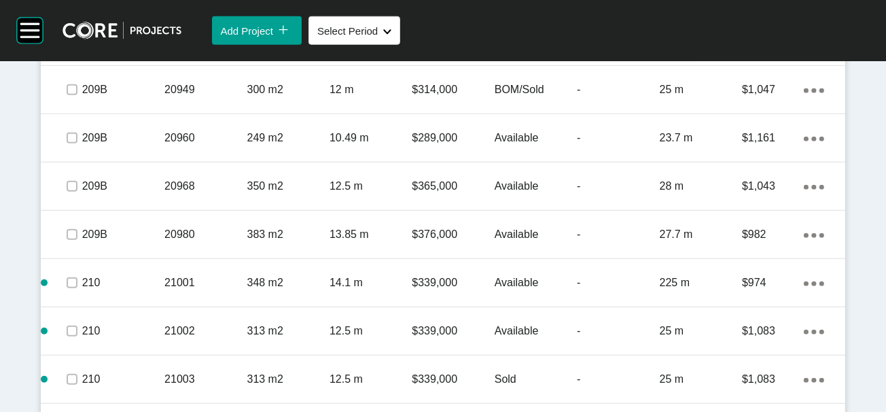
scroll to position [1596, 0]
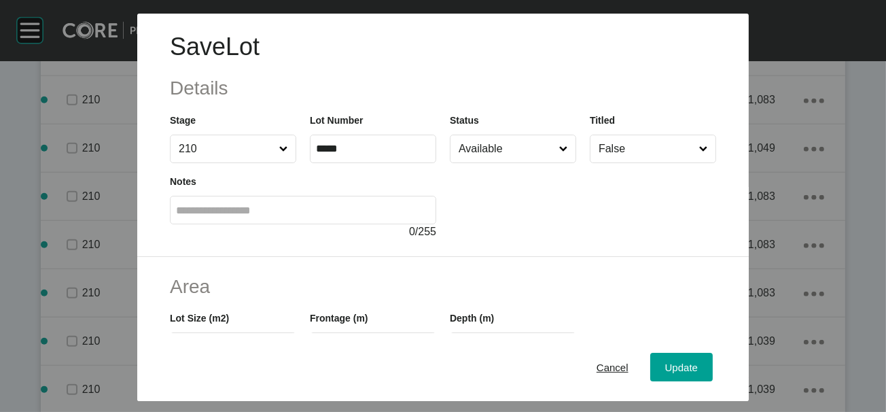
scroll to position [338, 0]
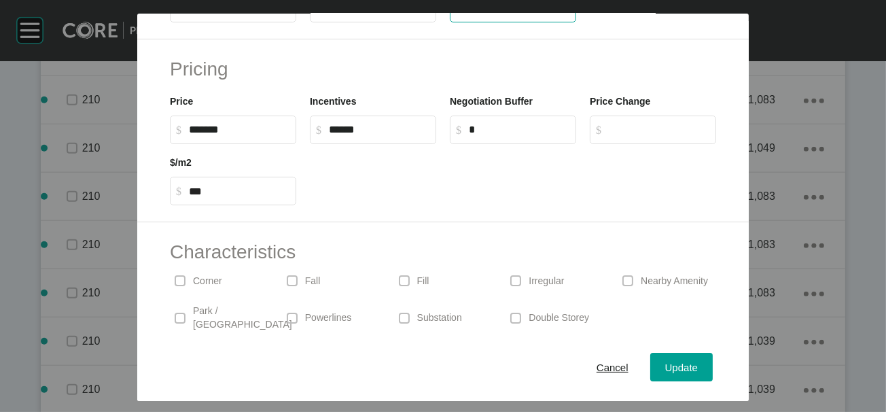
drag, startPoint x: 481, startPoint y: 88, endPoint x: 389, endPoint y: 89, distance: 92.4
paste input "text"
type input "**"
click at [704, 352] on div "Save Lot Details Stage 210 Lot Number ***** Status Available Titled False Notes…" at bounding box center [443, 206] width 886 height 412
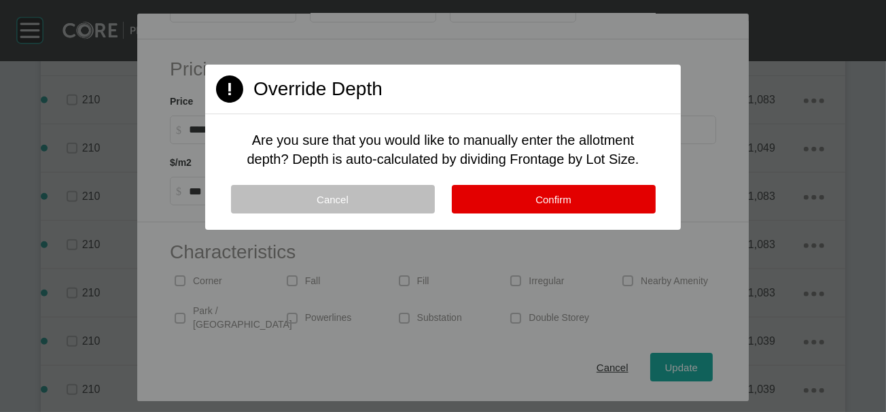
drag, startPoint x: 550, startPoint y: 243, endPoint x: 551, endPoint y: 219, distance: 23.8
click at [550, 213] on button "Confirm" at bounding box center [554, 199] width 204 height 29
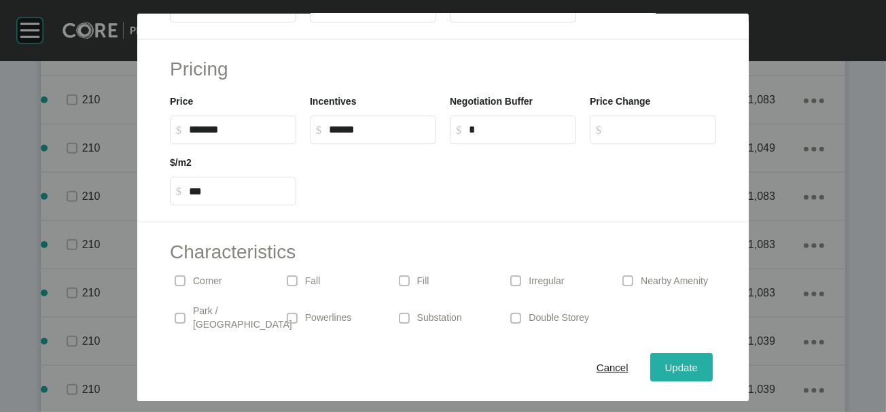
click at [698, 361] on span "Update" at bounding box center [681, 367] width 33 height 12
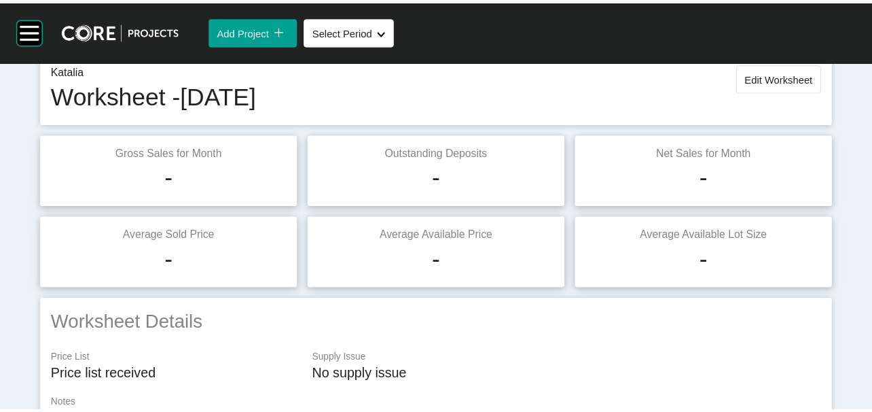
scroll to position [0, 0]
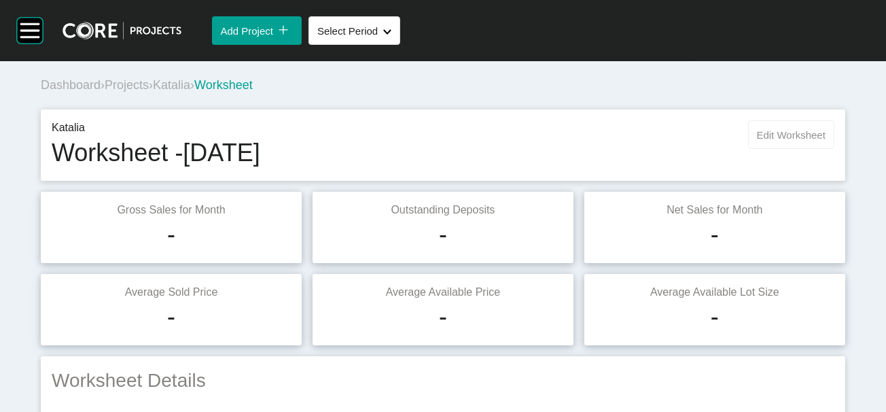
click at [757, 141] on span "Edit Worksheet" at bounding box center [791, 135] width 69 height 12
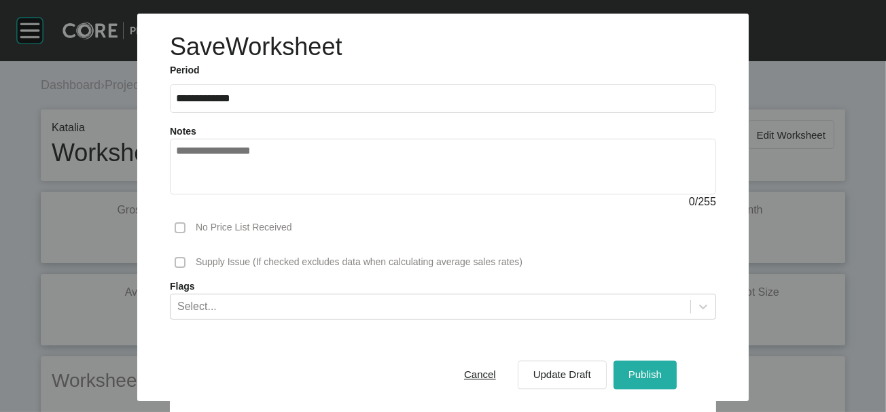
click at [667, 360] on button "Publish" at bounding box center [644, 374] width 63 height 29
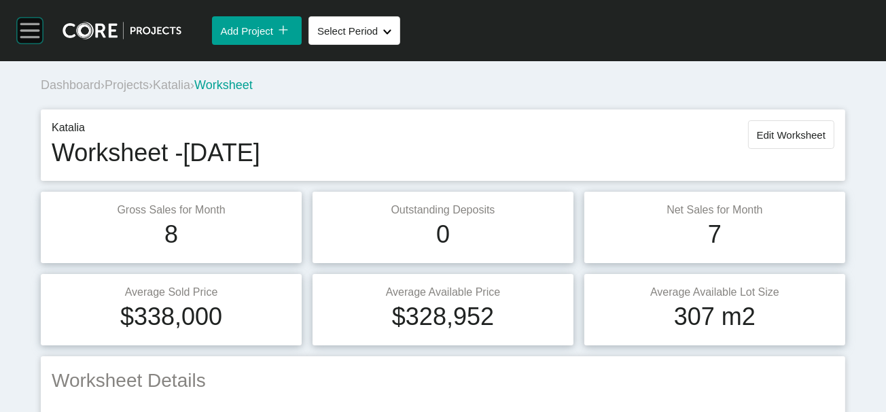
click at [31, 37] on rect at bounding box center [29, 36] width 19 height 1
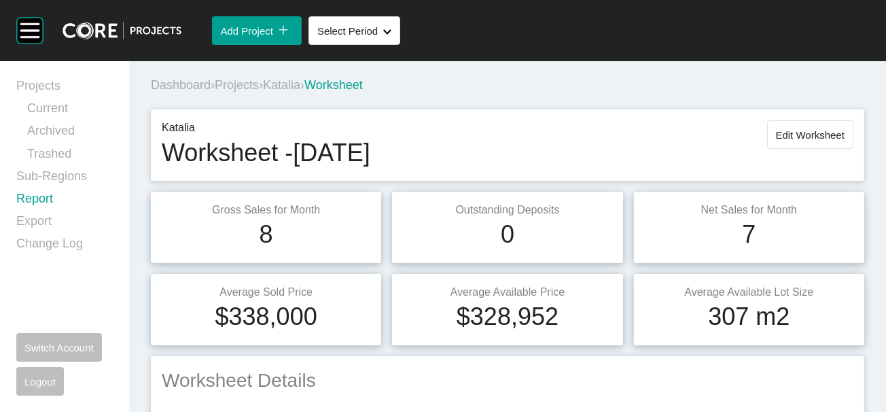
click at [56, 213] on link "Report" at bounding box center [64, 201] width 96 height 22
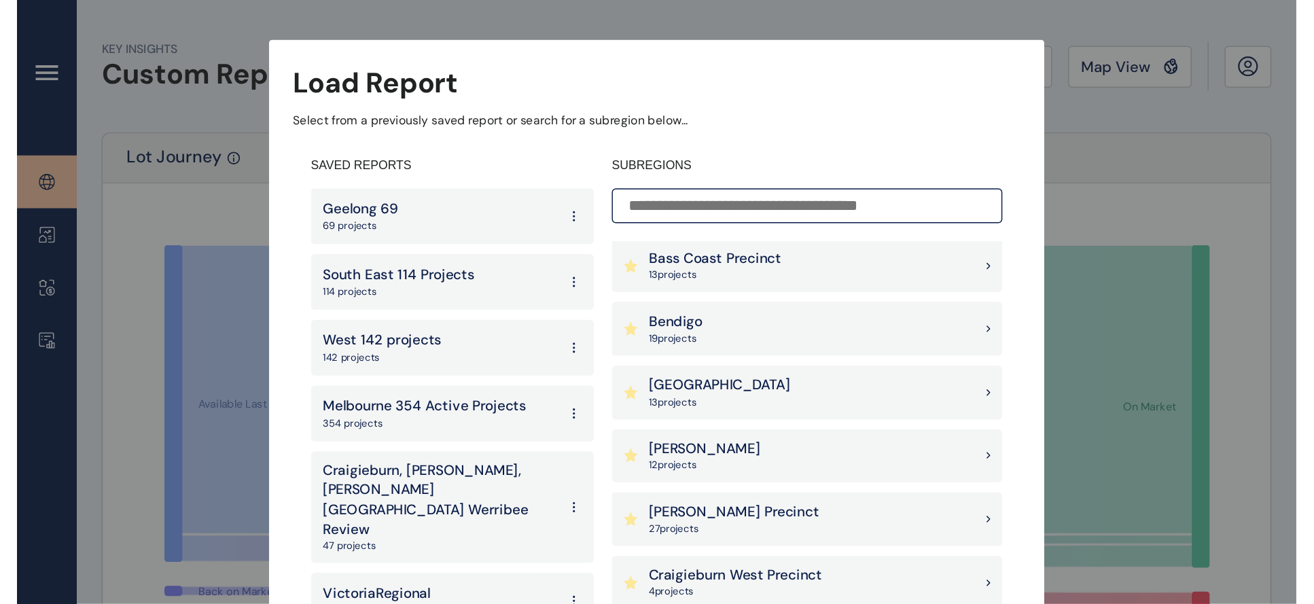
scroll to position [435, 0]
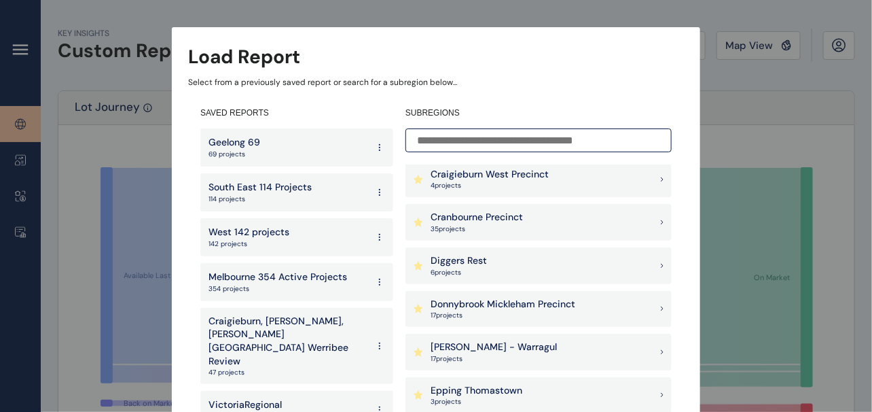
click at [541, 313] on p "17 project s" at bounding box center [503, 315] width 145 height 10
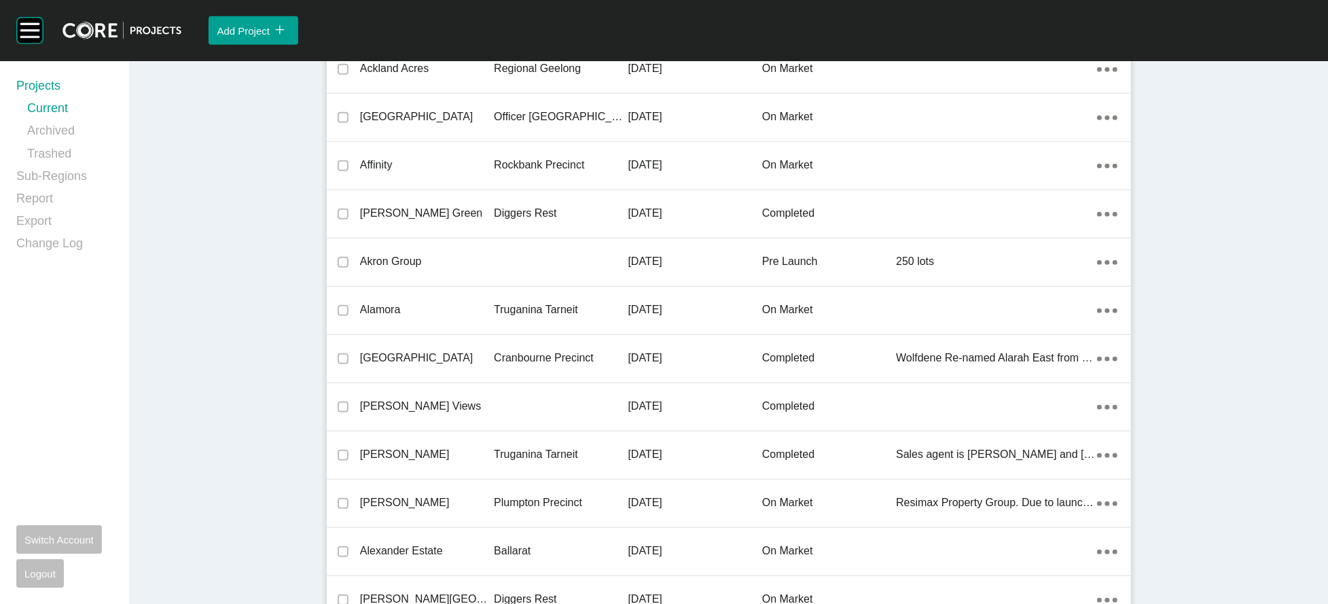
scroll to position [4910, 0]
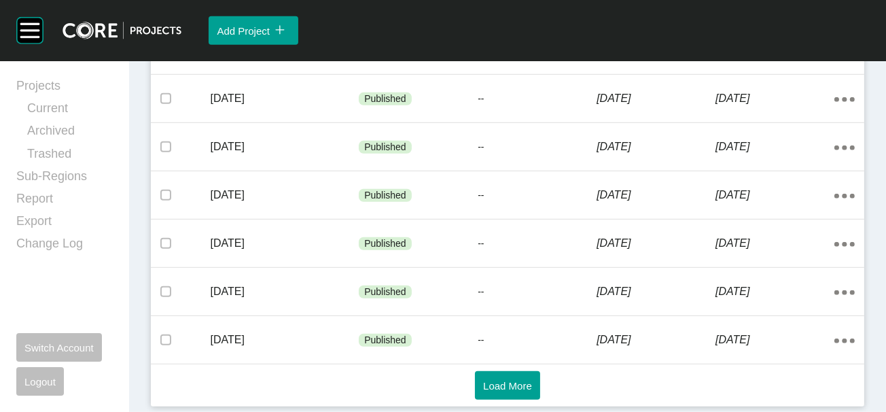
scroll to position [1118, 0]
click at [483, 382] on span "Load More" at bounding box center [507, 386] width 49 height 12
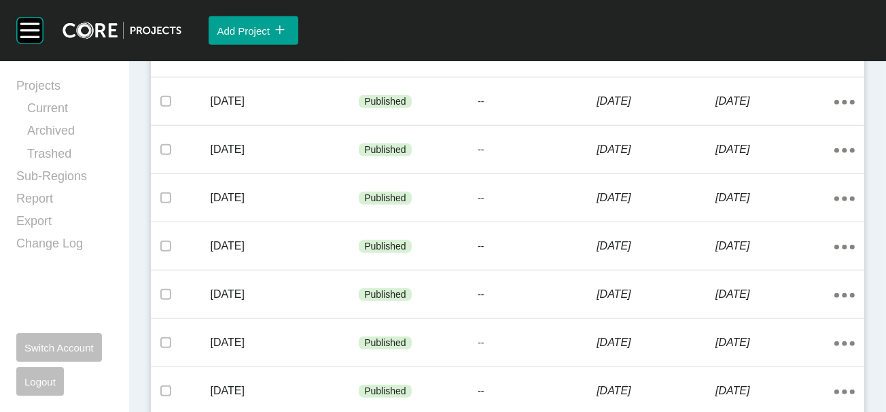
scroll to position [1838, 0]
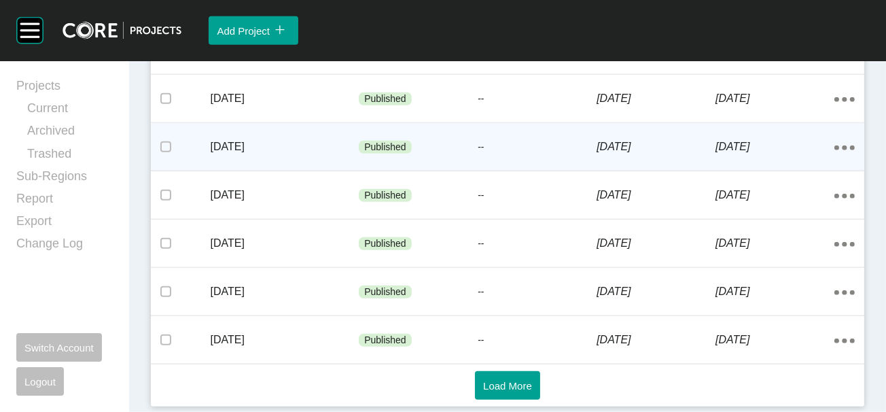
click at [650, 154] on p "[DATE]" at bounding box center [655, 146] width 119 height 15
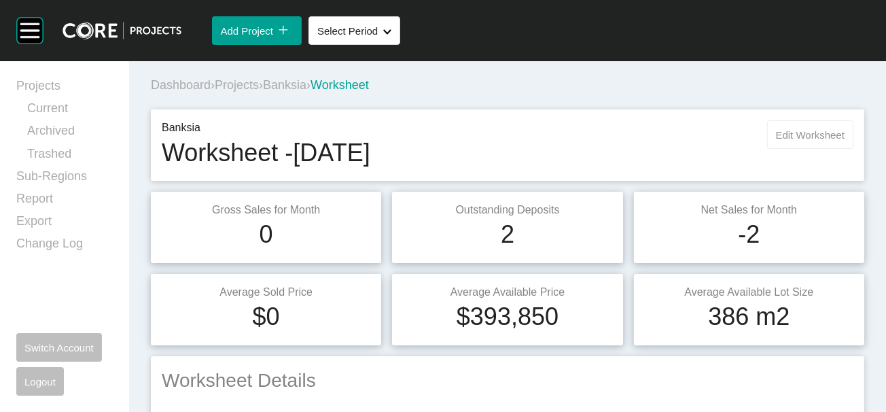
click at [780, 149] on button "Edit Worksheet" at bounding box center [810, 134] width 86 height 29
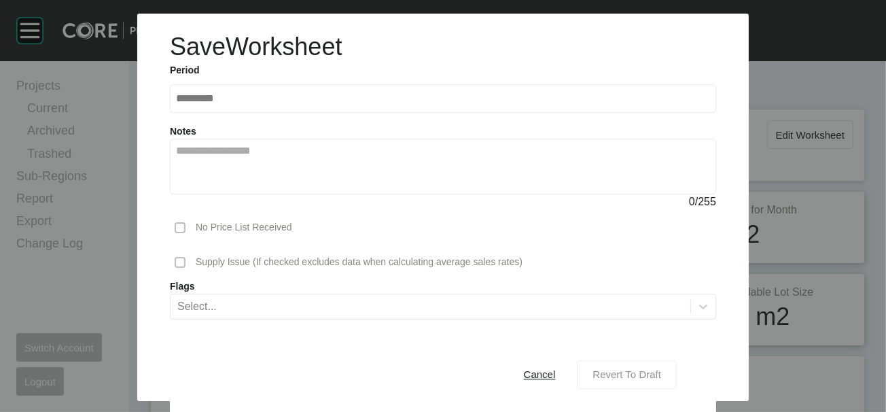
click at [638, 369] on span "Revert To Draft" at bounding box center [626, 375] width 69 height 12
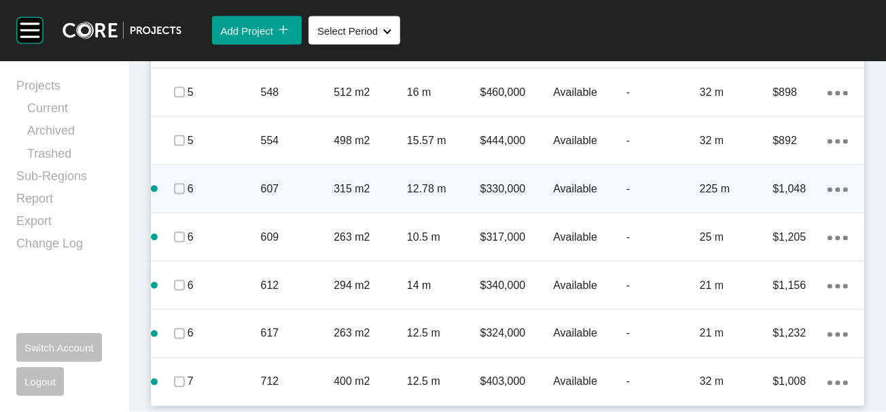
scroll to position [3046, 0]
click at [700, 196] on p "225 m" at bounding box center [736, 188] width 73 height 15
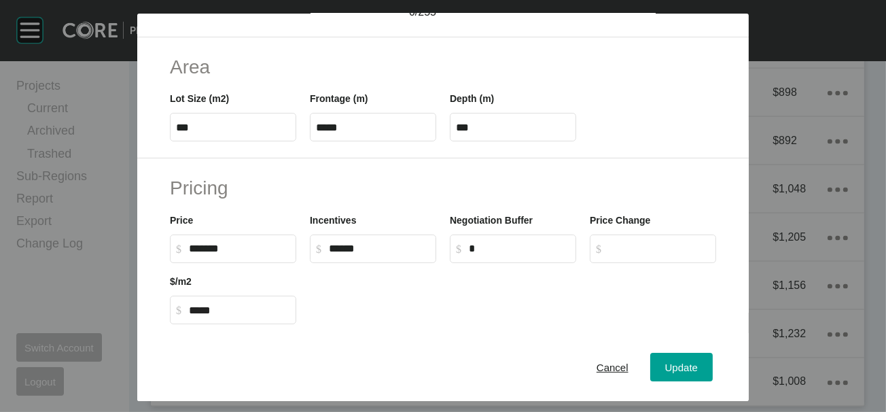
scroll to position [229, 0]
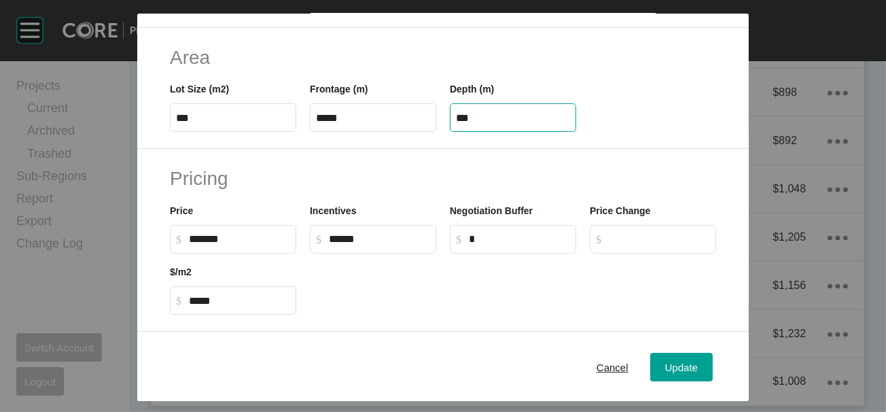
click at [459, 124] on input "***" at bounding box center [513, 118] width 114 height 12
type input "**"
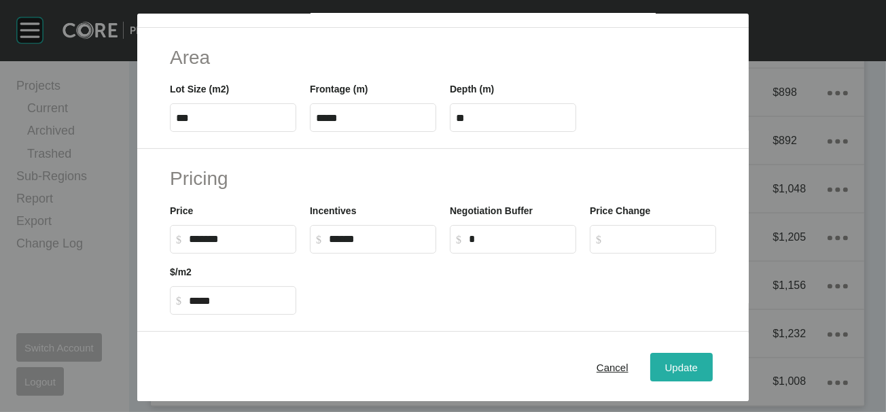
click at [698, 361] on span "Update" at bounding box center [681, 367] width 33 height 12
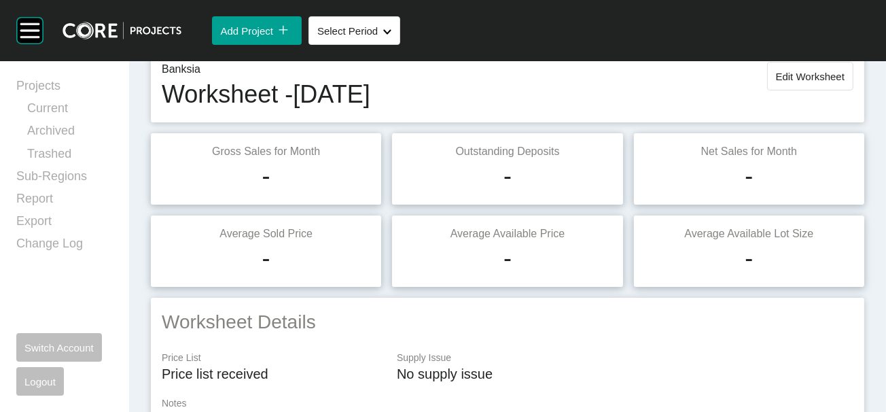
scroll to position [0, 0]
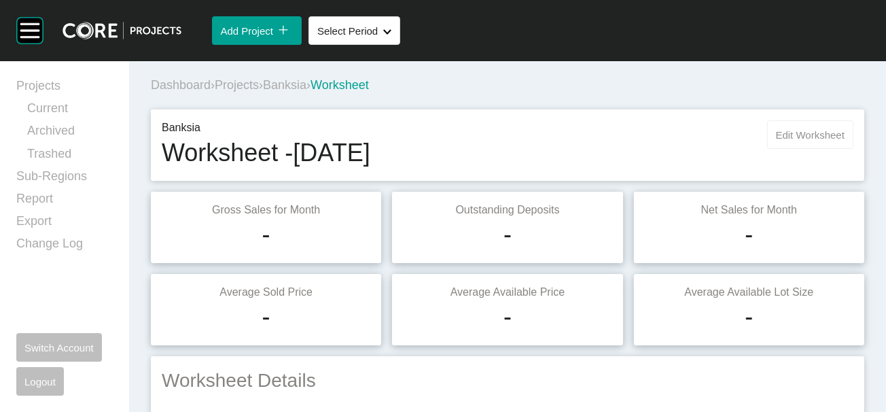
click at [776, 141] on span "Edit Worksheet" at bounding box center [810, 135] width 69 height 12
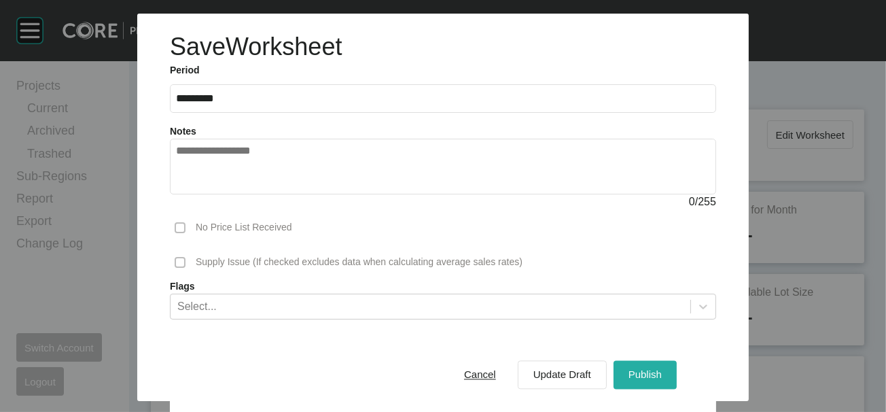
click at [662, 369] on span "Publish" at bounding box center [644, 375] width 33 height 12
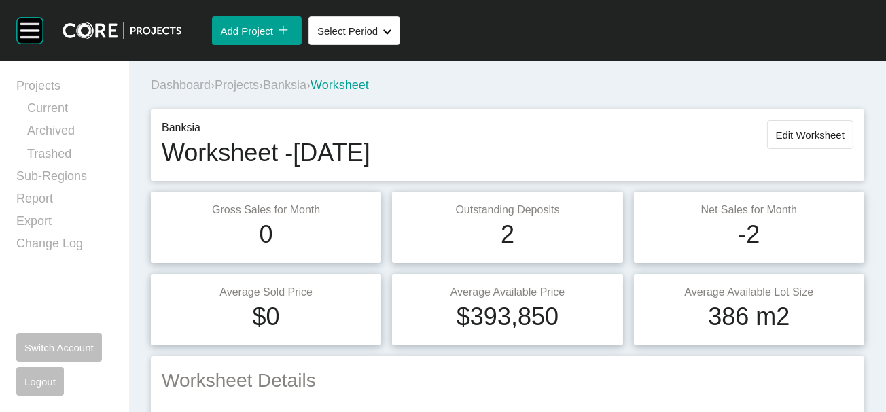
click at [306, 92] on span "Banksia" at bounding box center [284, 85] width 43 height 14
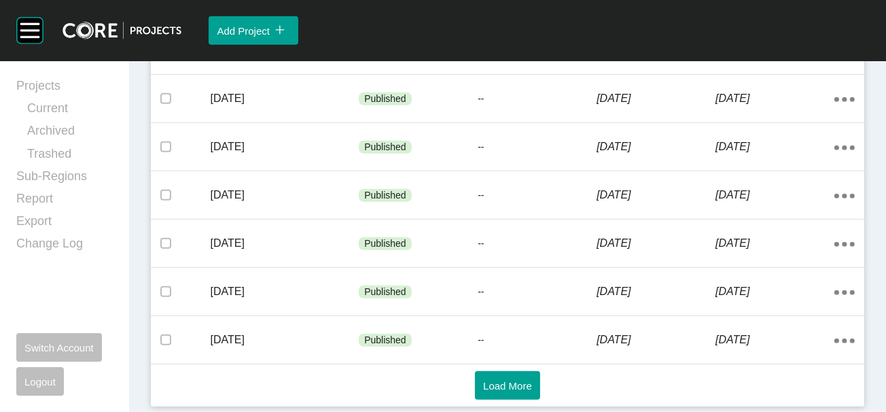
scroll to position [1118, 0]
click at [509, 385] on span "Load More" at bounding box center [507, 386] width 49 height 12
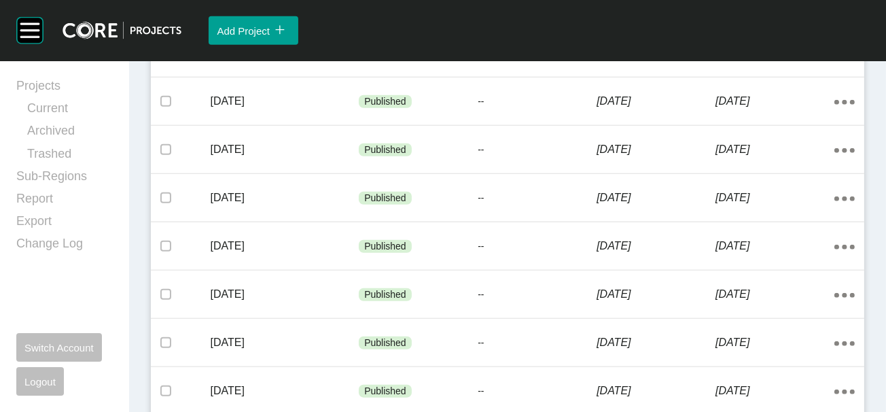
scroll to position [1838, 0]
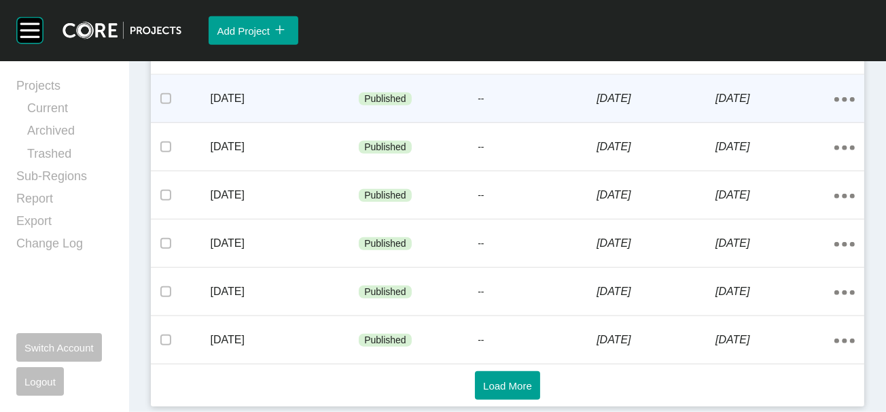
click at [504, 106] on p "--" at bounding box center [537, 99] width 119 height 14
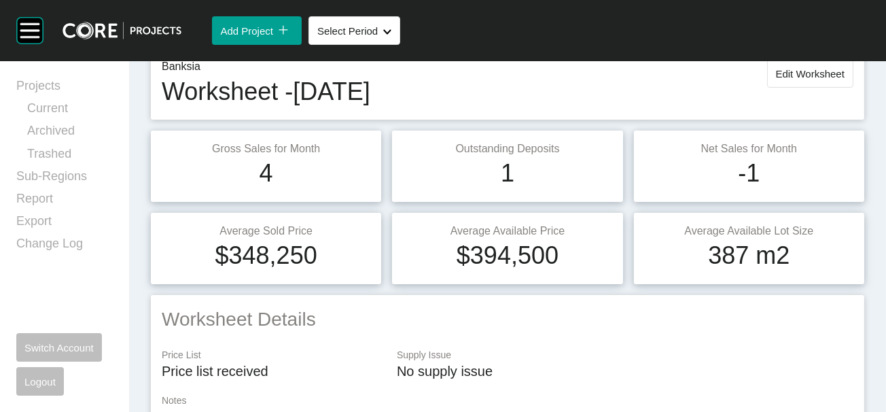
scroll to position [3, 0]
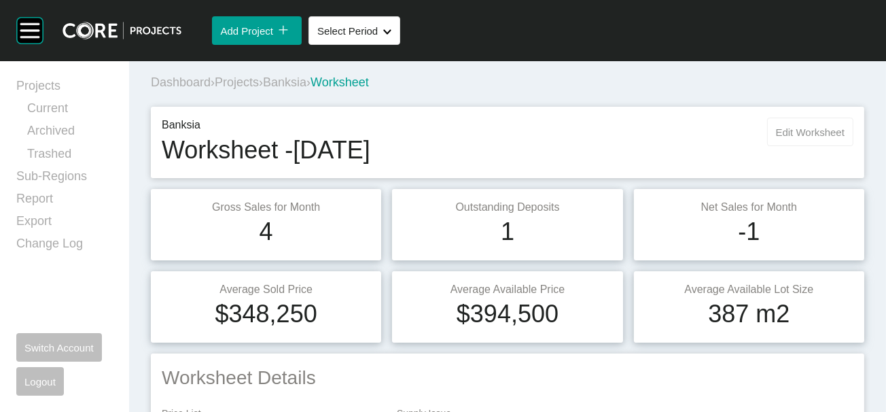
click at [788, 138] on span "Edit Worksheet" at bounding box center [810, 132] width 69 height 12
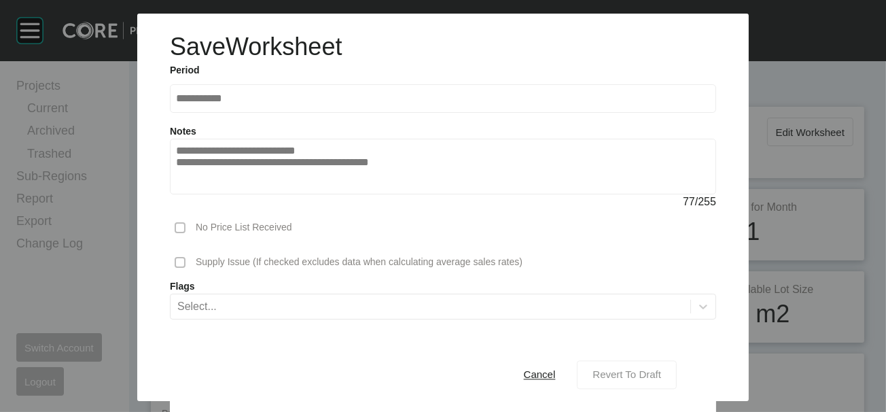
click at [643, 369] on span "Revert To Draft" at bounding box center [626, 375] width 69 height 12
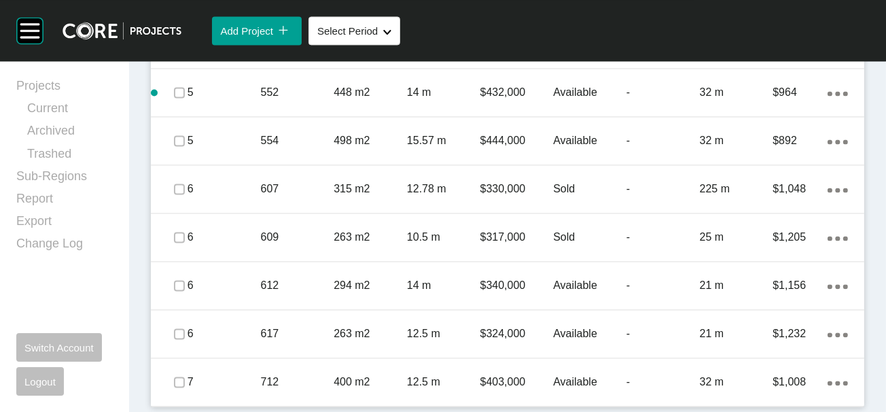
scroll to position [3943, 0]
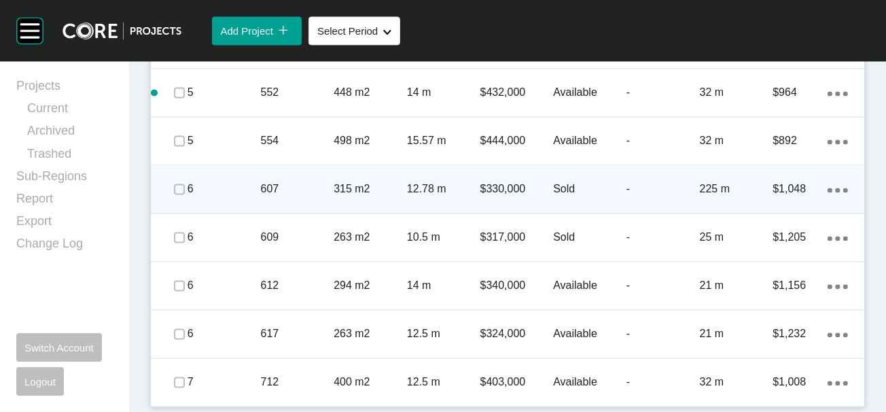
click at [674, 196] on p "-" at bounding box center [662, 188] width 73 height 15
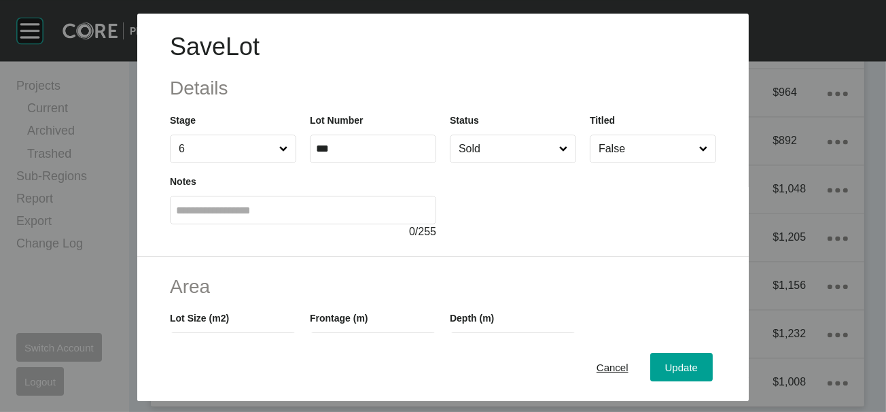
scroll to position [338, 0]
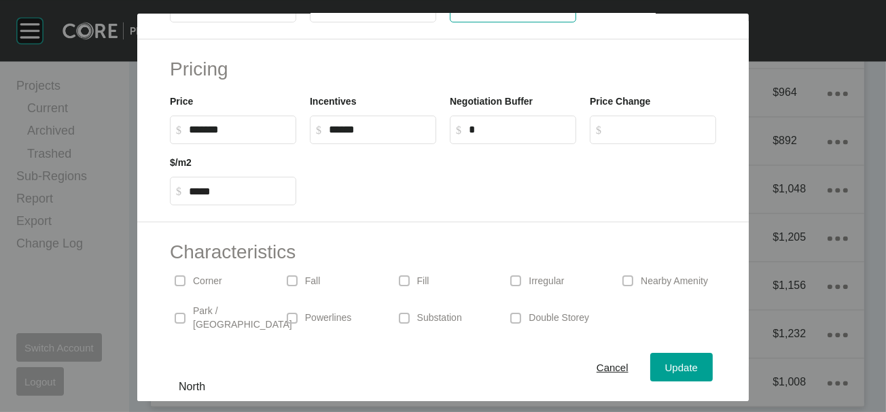
drag, startPoint x: 467, startPoint y: 86, endPoint x: 466, endPoint y: 98, distance: 11.6
click at [459, 14] on input "***" at bounding box center [513, 9] width 114 height 12
type input "**"
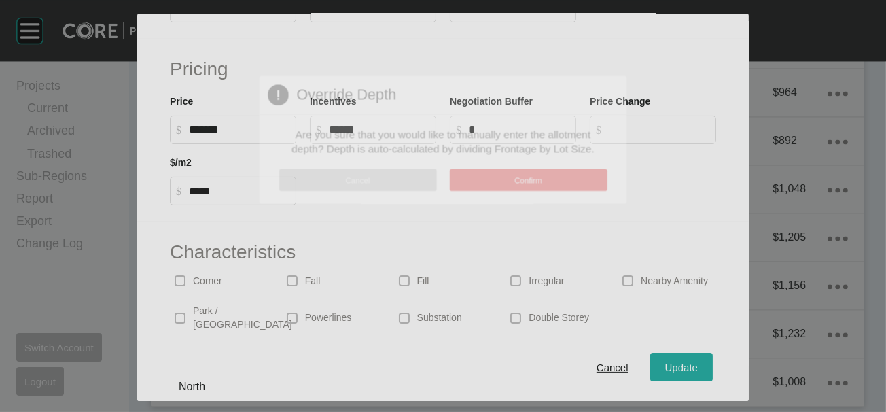
click at [720, 353] on div "Save Lot Details Stage 6 Lot Number *** Status Sold Titled False Notes 0 / 255 …" at bounding box center [443, 206] width 886 height 412
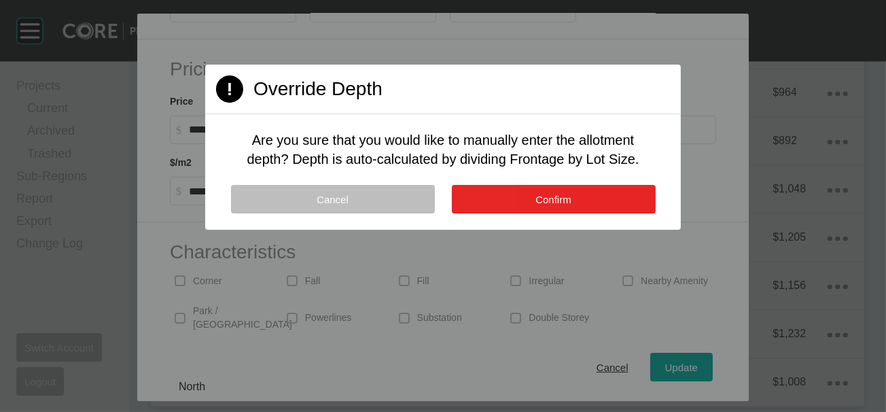
click at [571, 205] on span "Confirm" at bounding box center [553, 200] width 36 height 12
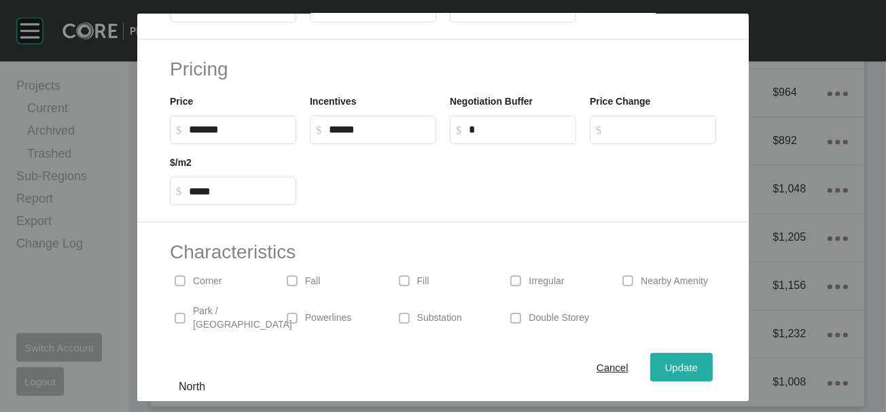
click at [713, 353] on button "Update" at bounding box center [681, 367] width 63 height 29
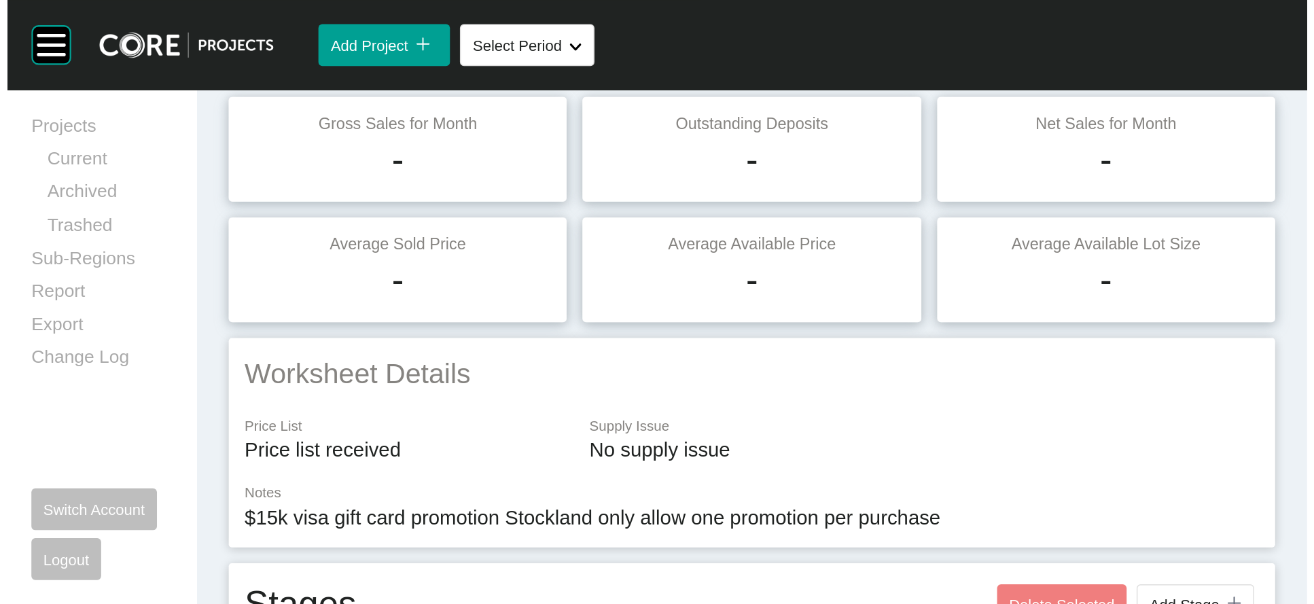
scroll to position [0, 0]
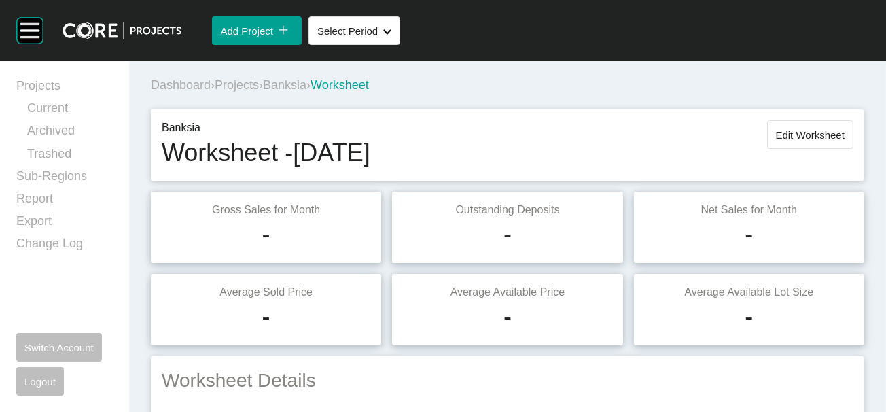
click at [775, 149] on button "Edit Worksheet" at bounding box center [810, 134] width 86 height 29
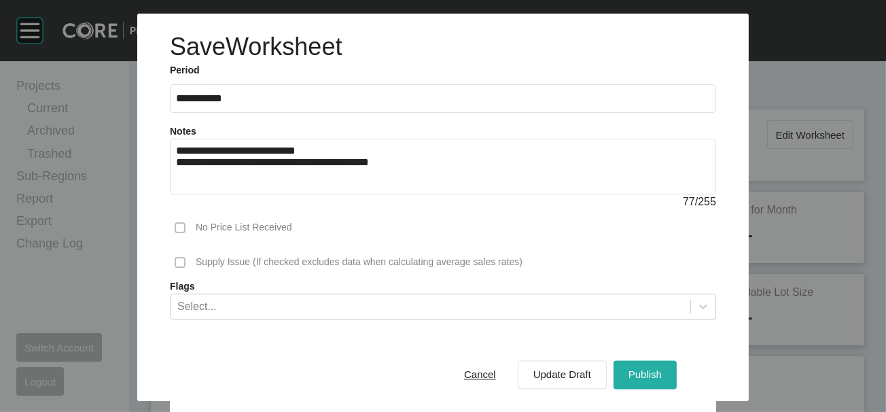
click at [662, 369] on span "Publish" at bounding box center [644, 375] width 33 height 12
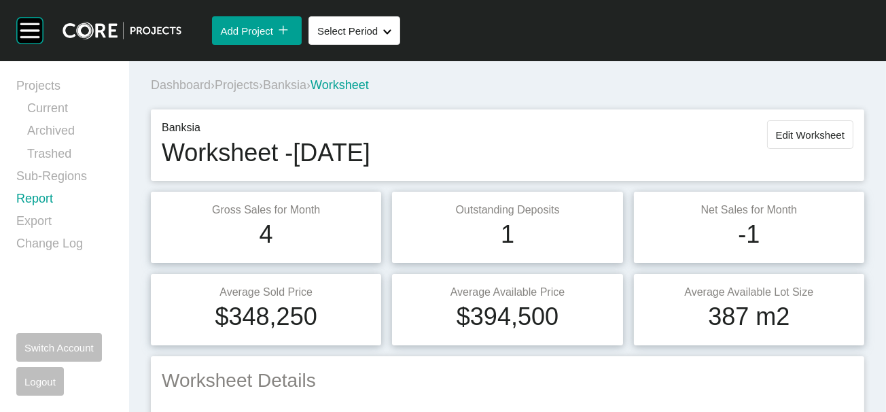
click at [66, 213] on link "Report" at bounding box center [64, 201] width 96 height 22
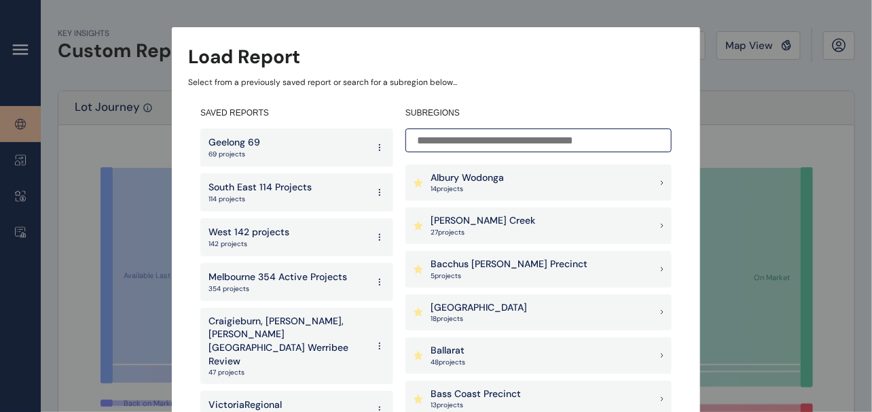
click at [457, 225] on p "[PERSON_NAME] Creek" at bounding box center [483, 221] width 105 height 14
